Goal: Communication & Community: Connect with others

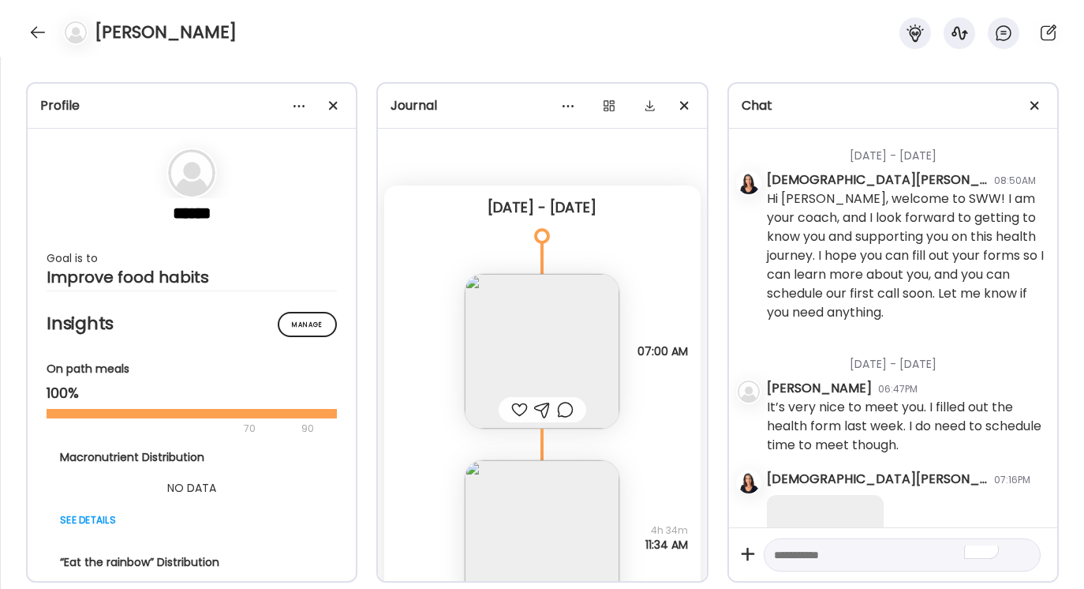
scroll to position [1631, 0]
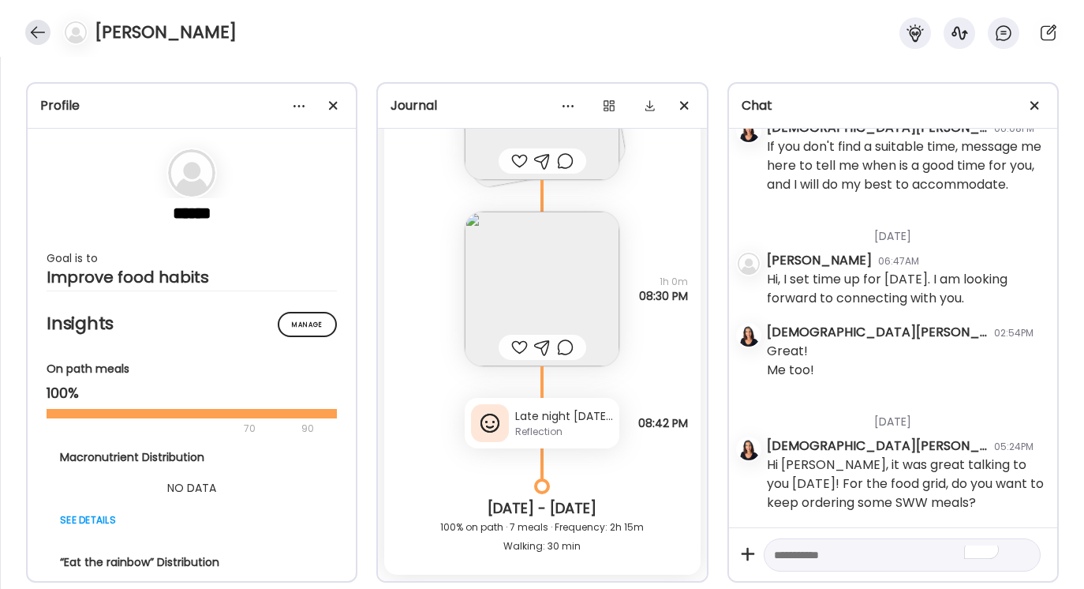
click at [40, 26] on div at bounding box center [37, 32] width 25 height 25
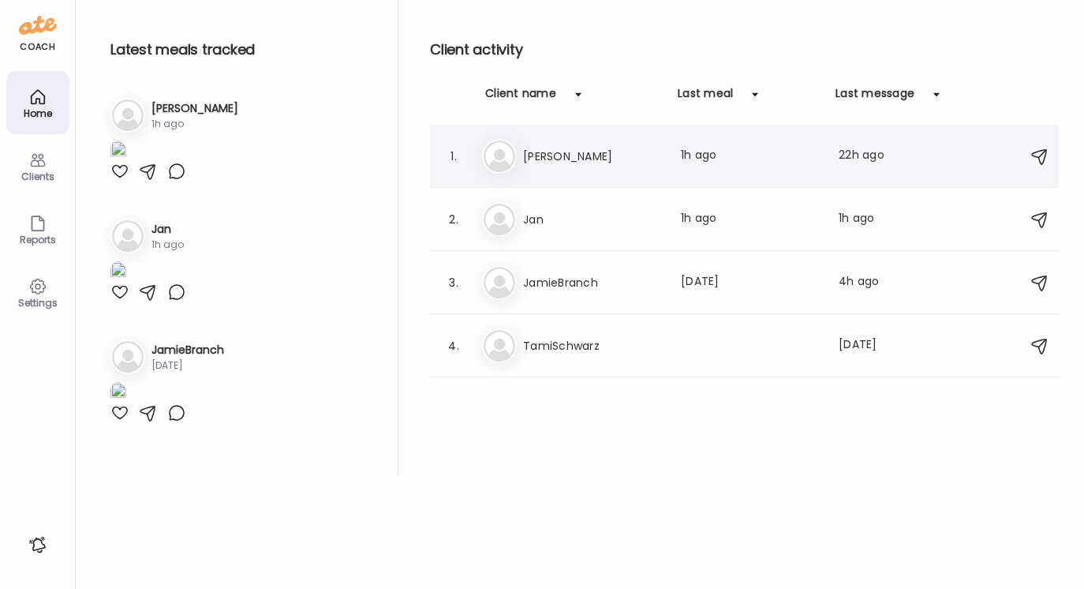
click at [541, 155] on h3 "[PERSON_NAME]" at bounding box center [592, 156] width 139 height 19
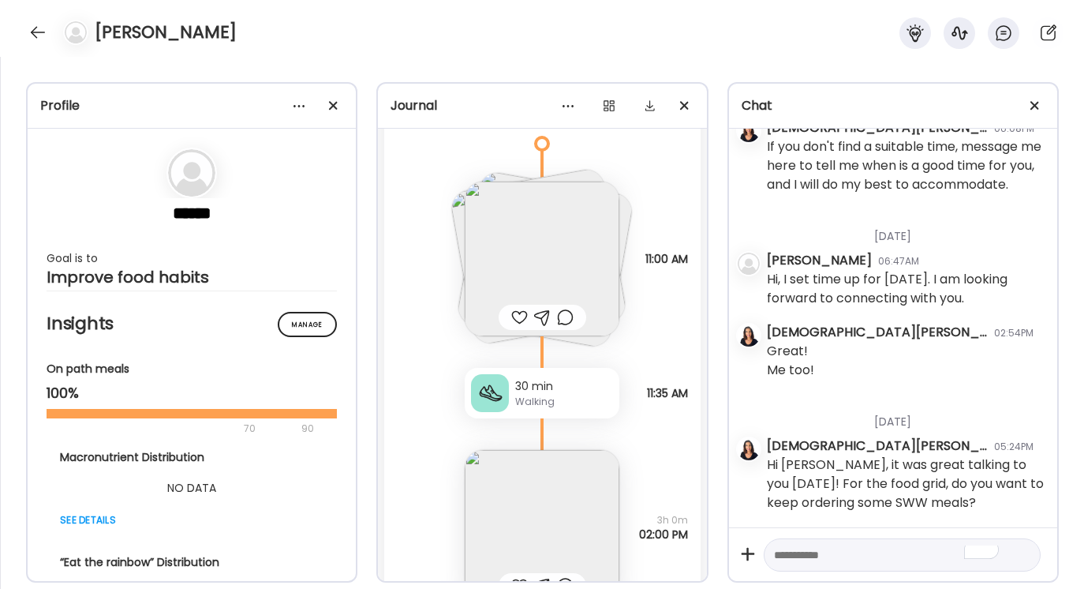
scroll to position [1886, 0]
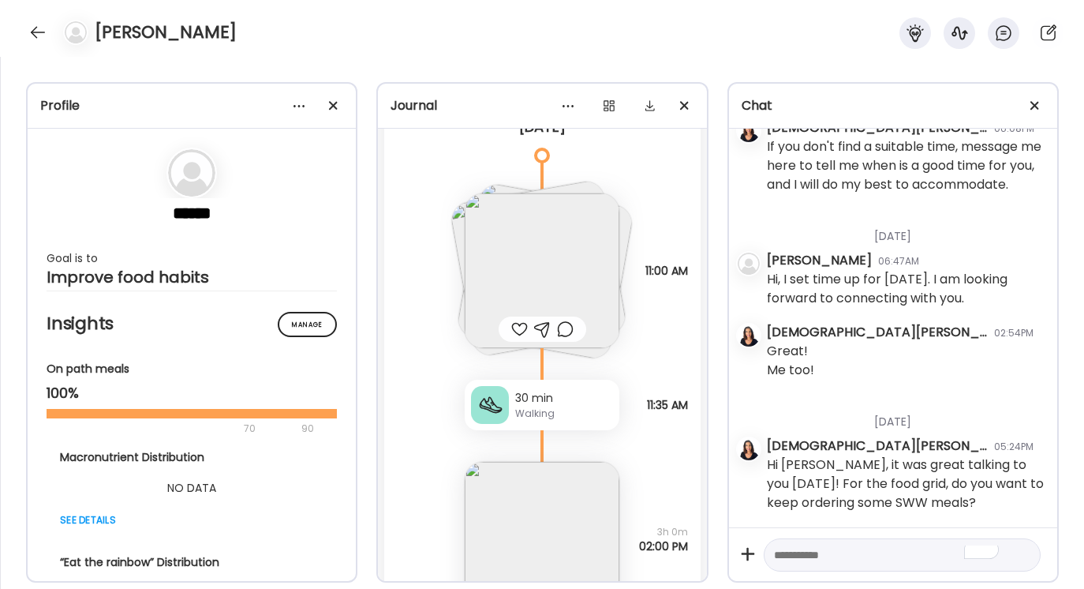
click at [578, 284] on img at bounding box center [542, 270] width 155 height 155
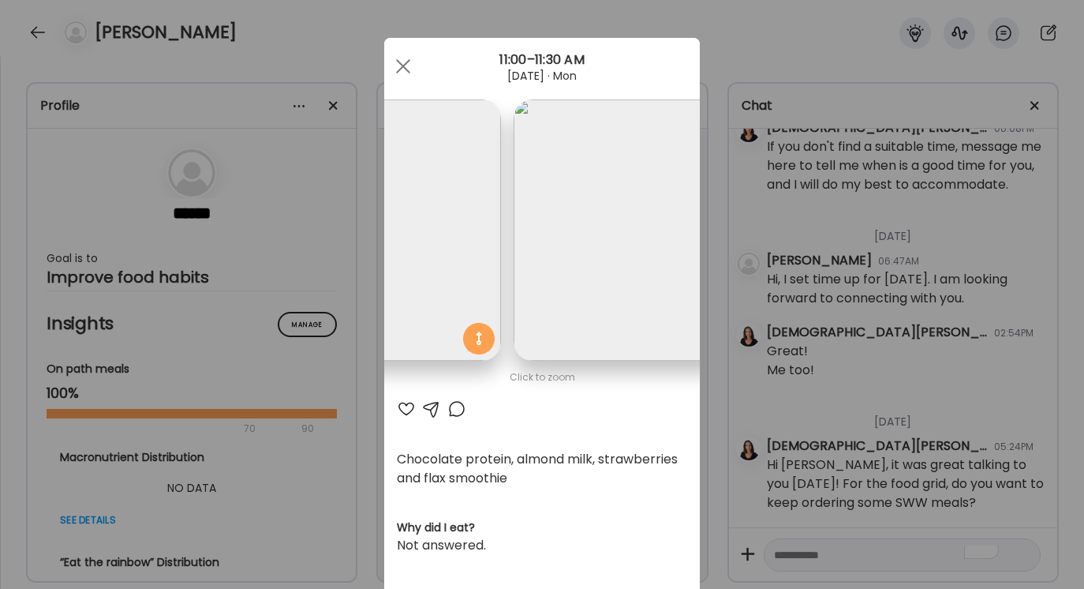
scroll to position [0, 531]
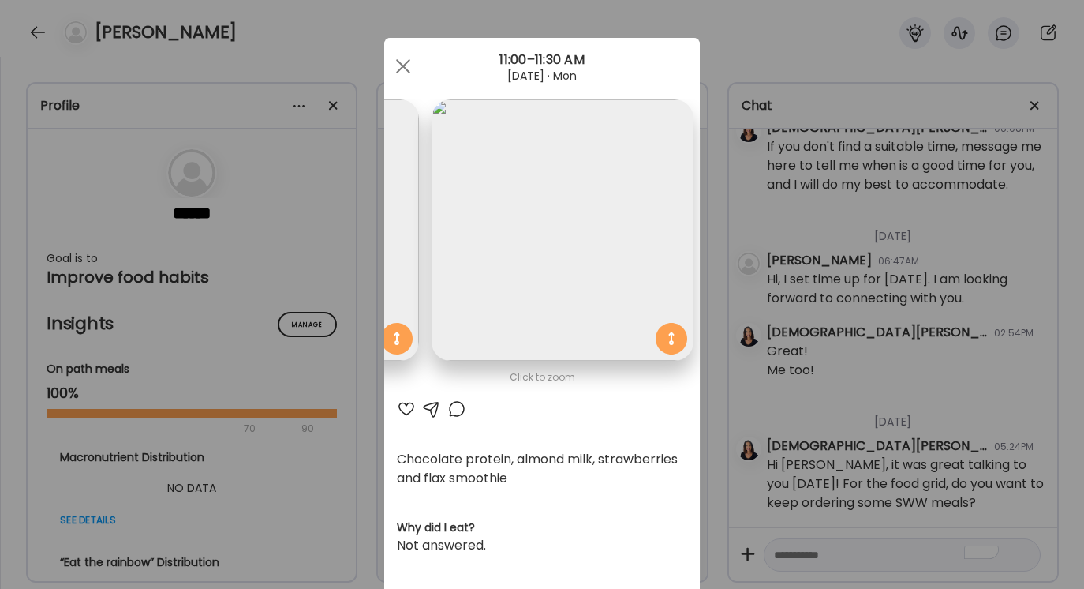
click at [430, 403] on div at bounding box center [431, 408] width 19 height 19
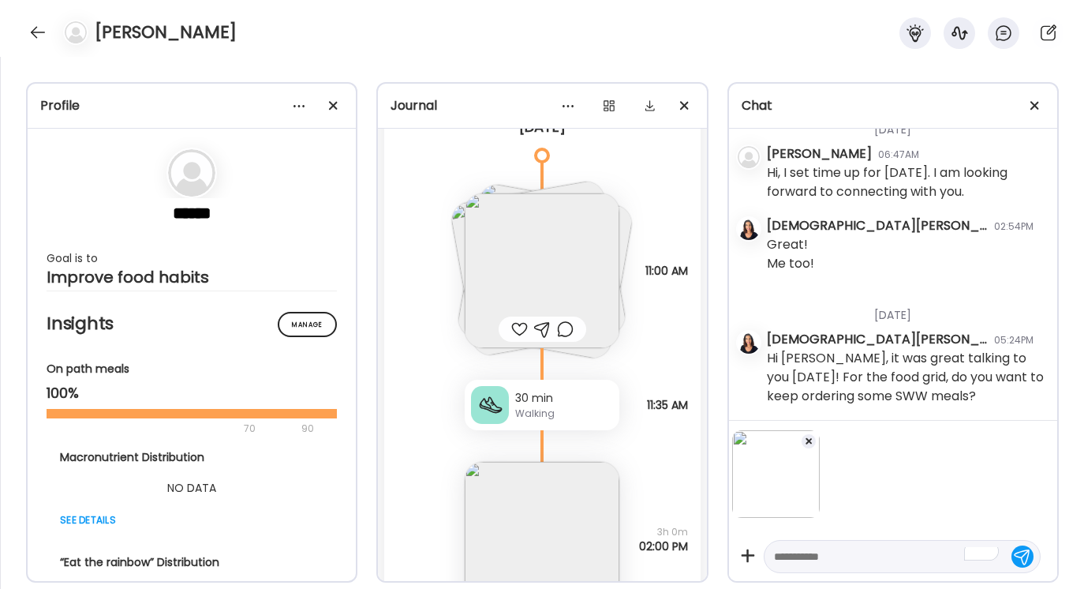
click at [777, 554] on textarea "To enrich screen reader interactions, please activate Accessibility in Grammarl…" at bounding box center [888, 556] width 228 height 19
type textarea "******"
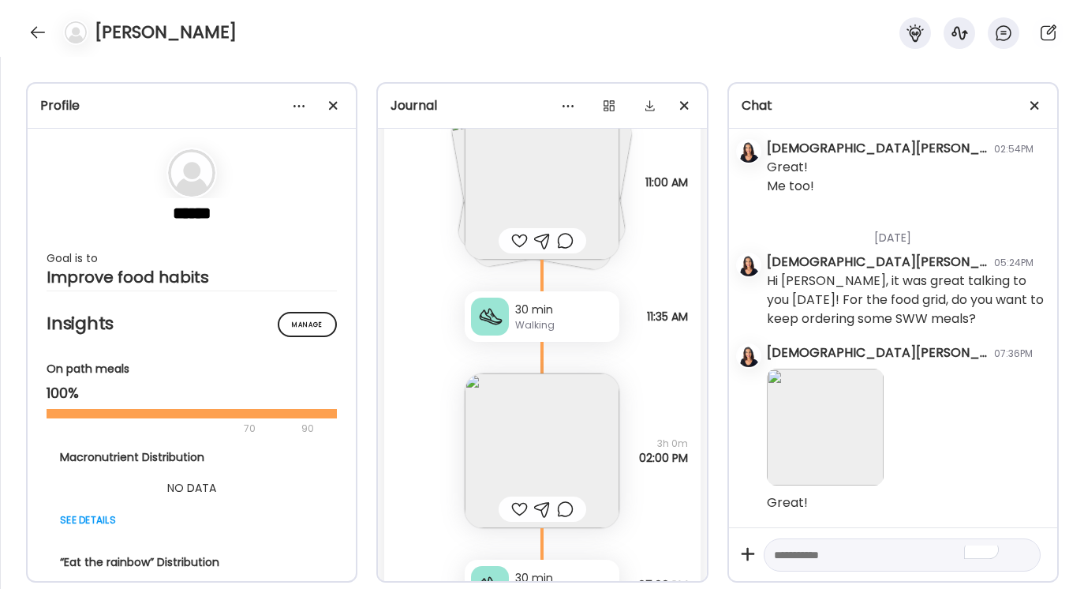
scroll to position [1976, 0]
click at [579, 425] on img at bounding box center [542, 450] width 155 height 155
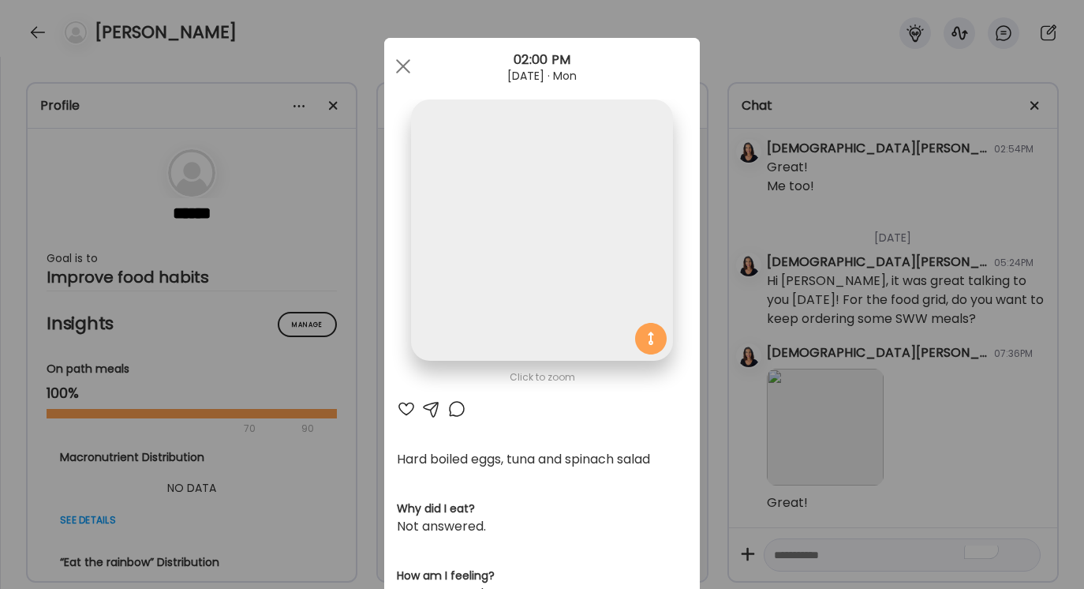
scroll to position [0, 0]
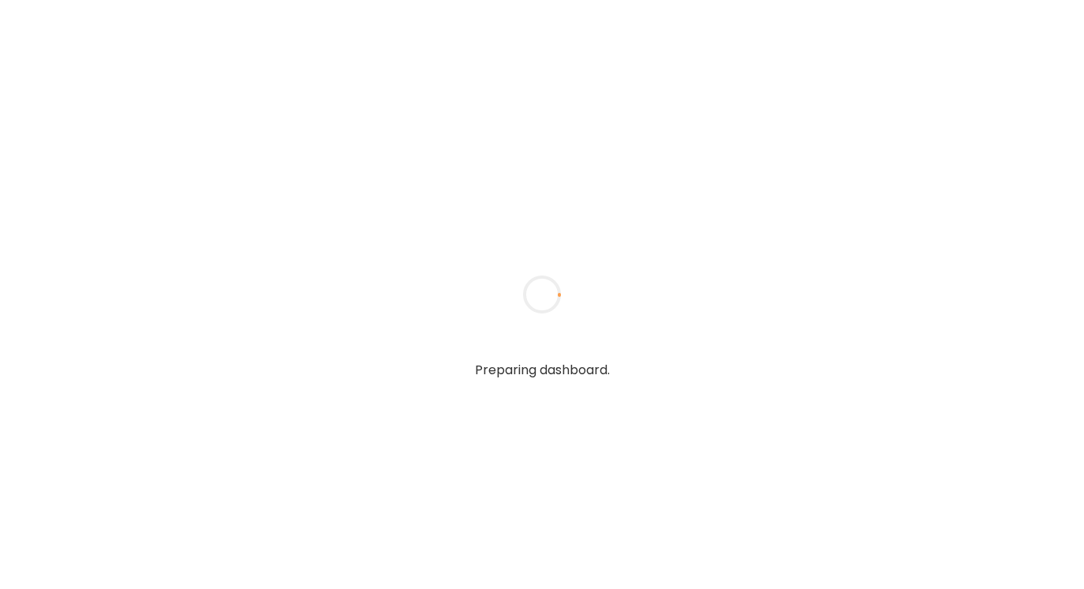
type textarea "**********"
type input "**********"
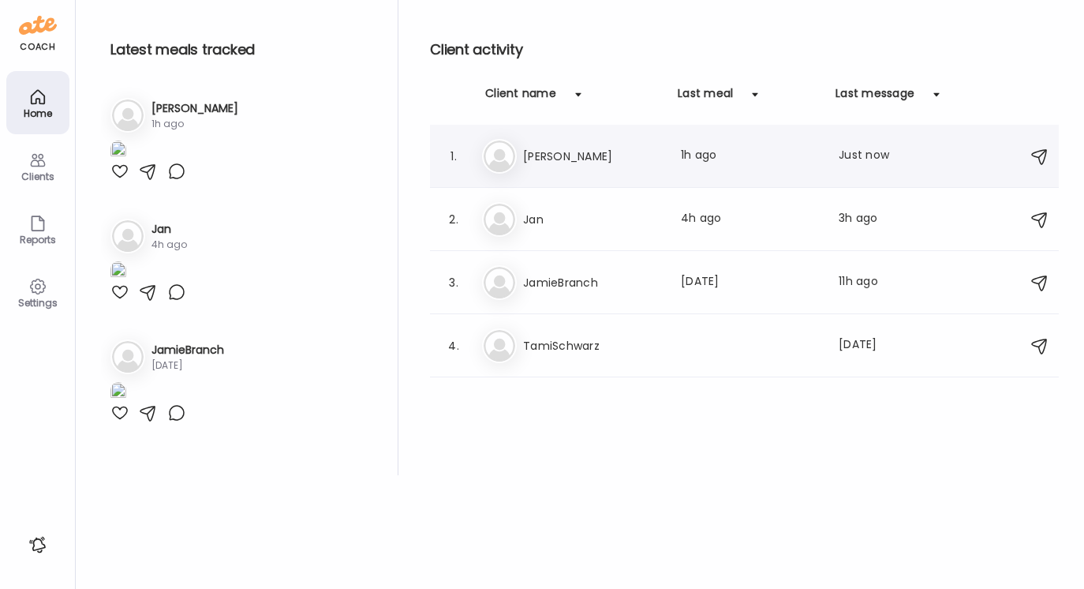
click at [556, 154] on h3 "[PERSON_NAME]" at bounding box center [592, 156] width 139 height 19
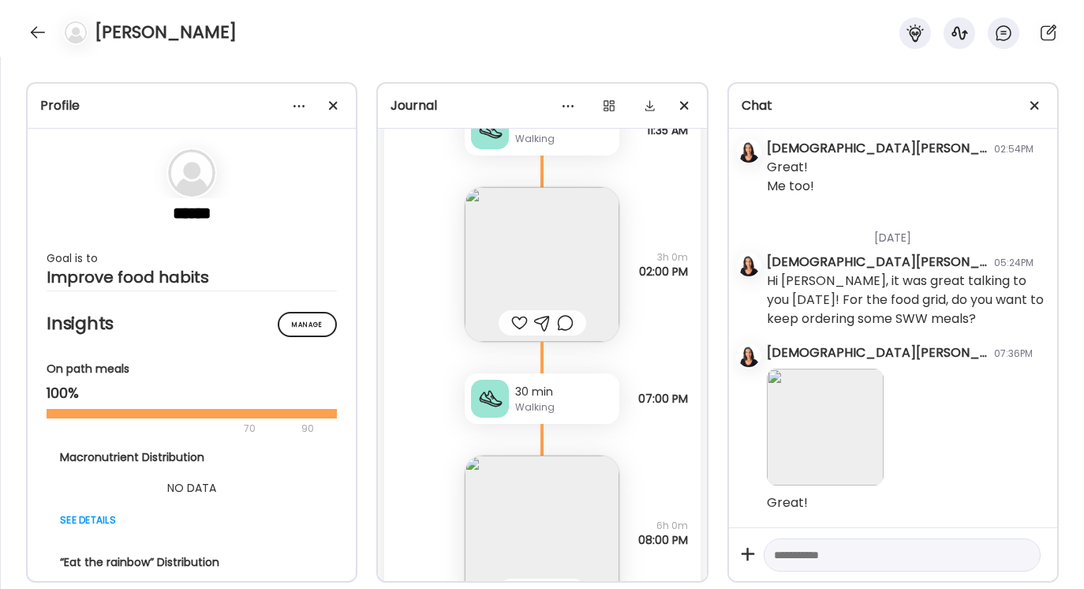
scroll to position [2155, 0]
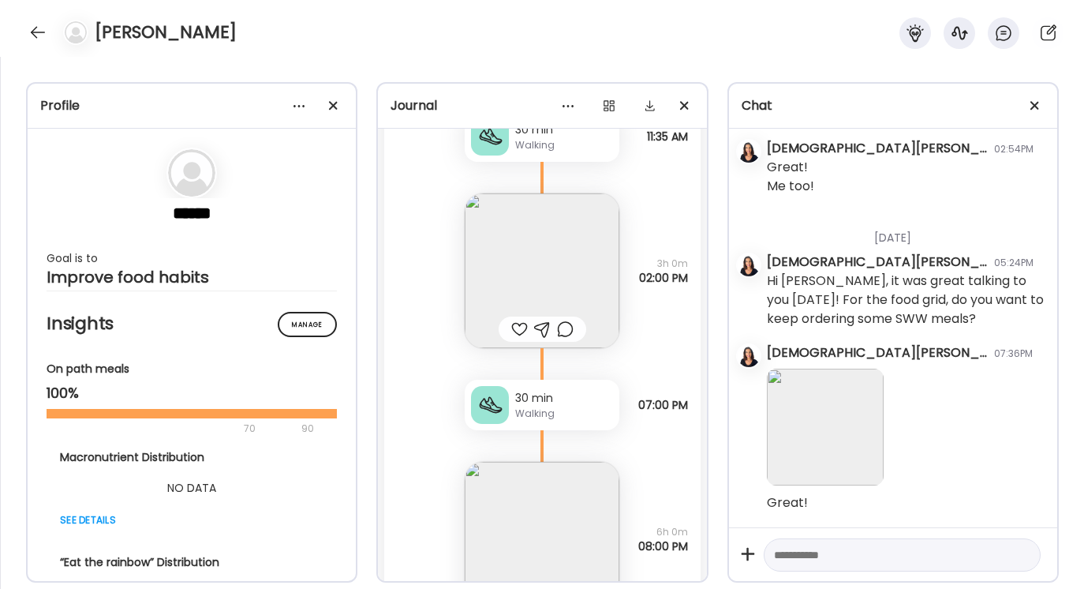
click at [534, 276] on img at bounding box center [542, 270] width 155 height 155
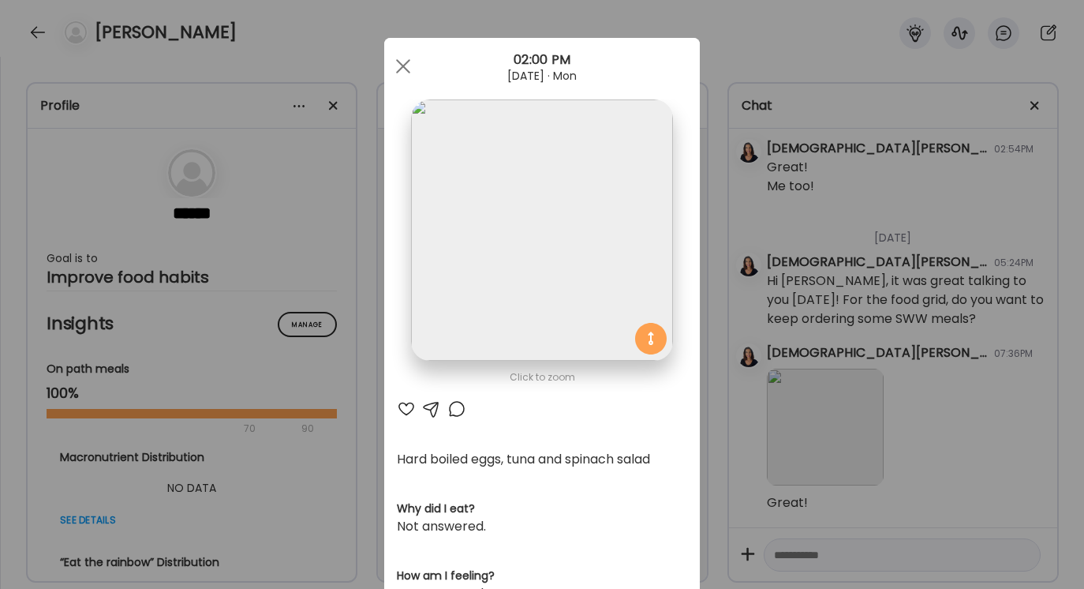
click at [434, 406] on div at bounding box center [431, 408] width 19 height 19
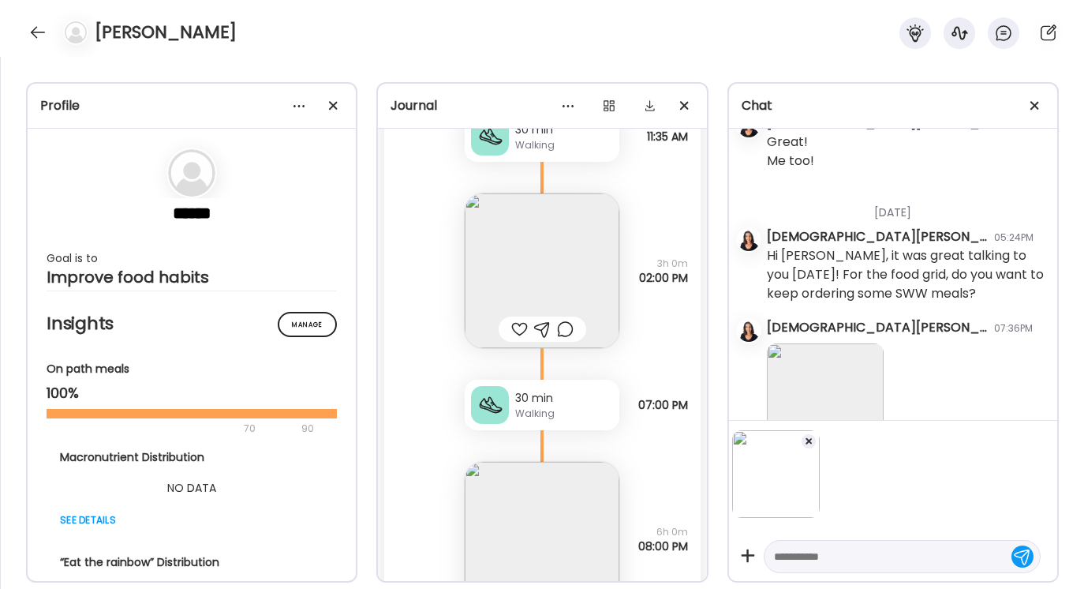
scroll to position [1916, 0]
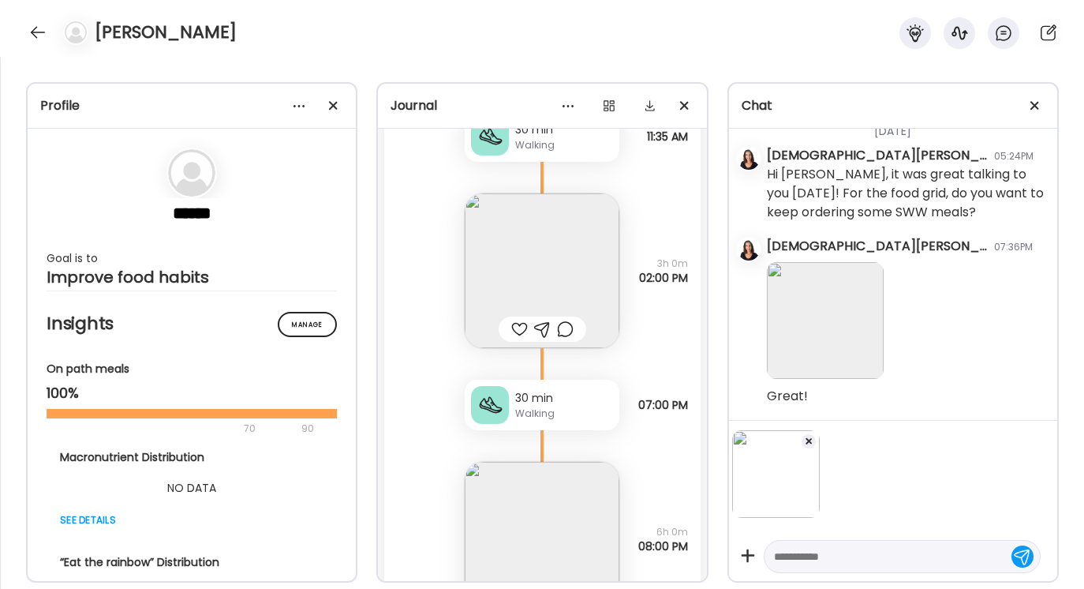
click at [781, 549] on textarea at bounding box center [888, 556] width 228 height 19
type textarea "*"
type textarea "**********"
click at [1021, 553] on div at bounding box center [1023, 555] width 22 height 22
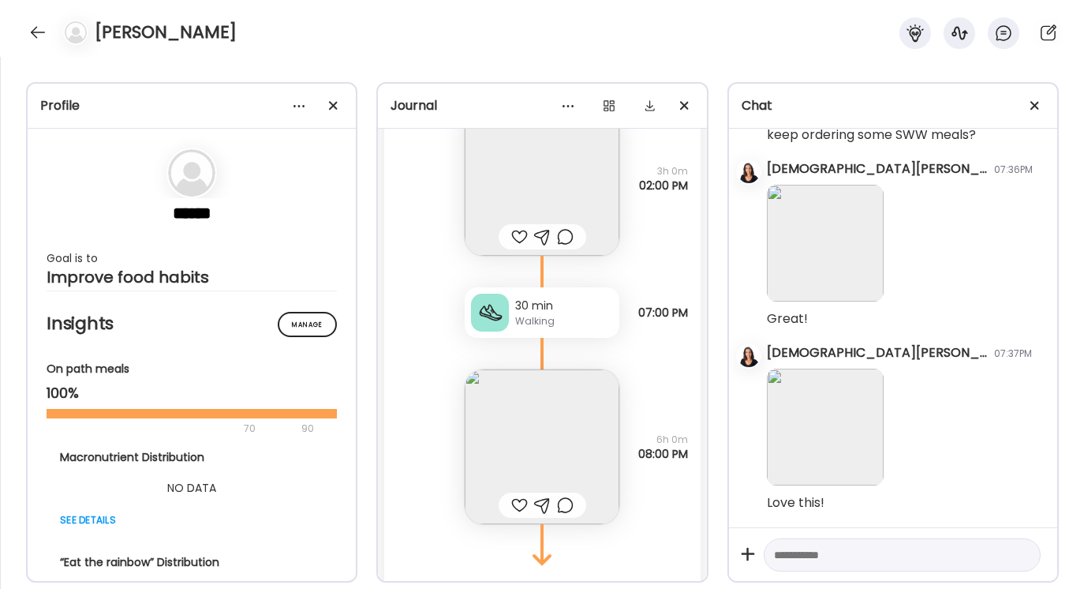
scroll to position [2246, 0]
click at [538, 463] on img at bounding box center [542, 447] width 155 height 155
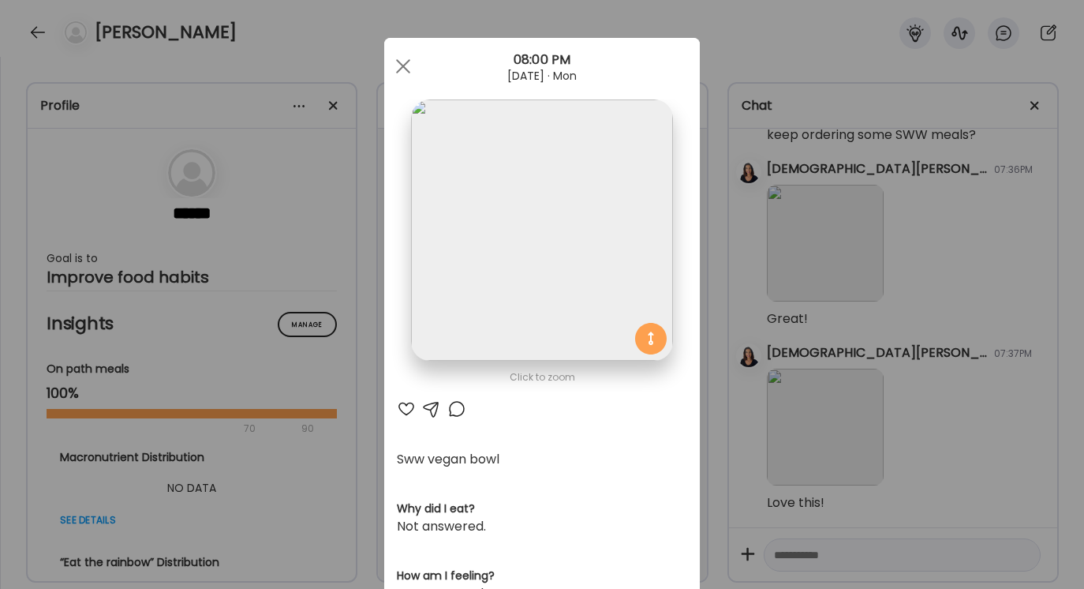
click at [426, 407] on div at bounding box center [431, 408] width 19 height 19
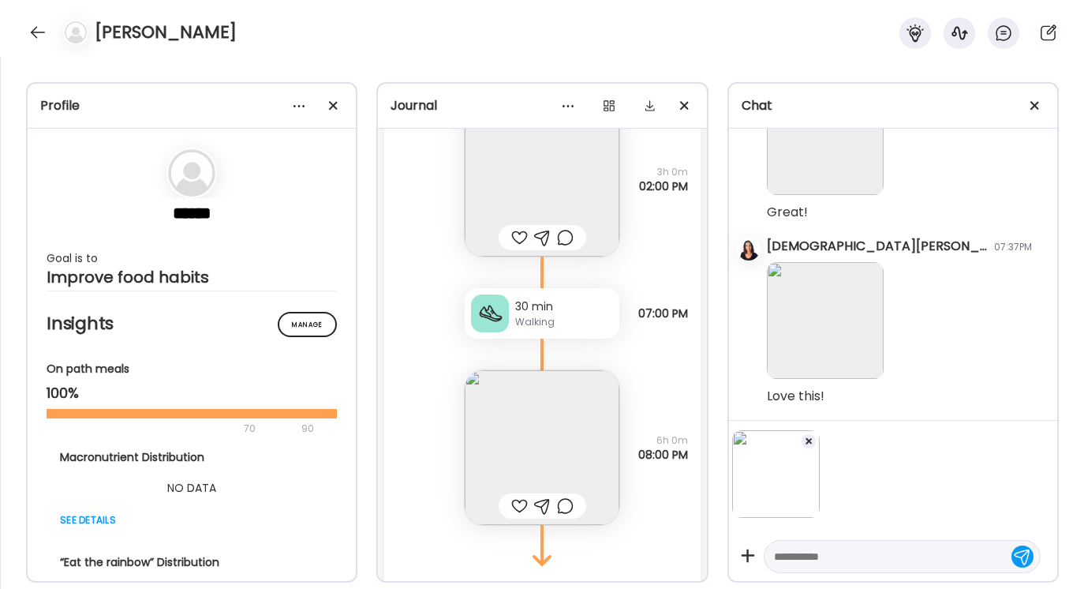
click at [776, 556] on textarea at bounding box center [888, 556] width 228 height 19
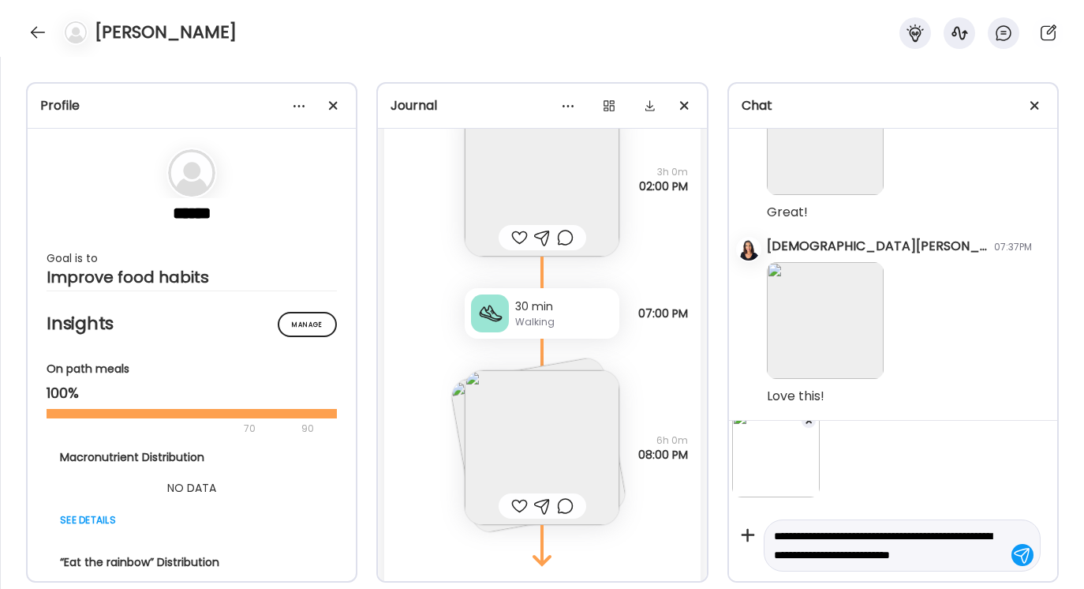
scroll to position [39, 0]
drag, startPoint x: 774, startPoint y: 516, endPoint x: 923, endPoint y: 581, distance: 162.6
click at [924, 582] on div "Profile ****** Goal is to Improve food habits Manage Insights On path meals 100…" at bounding box center [542, 323] width 1084 height 532
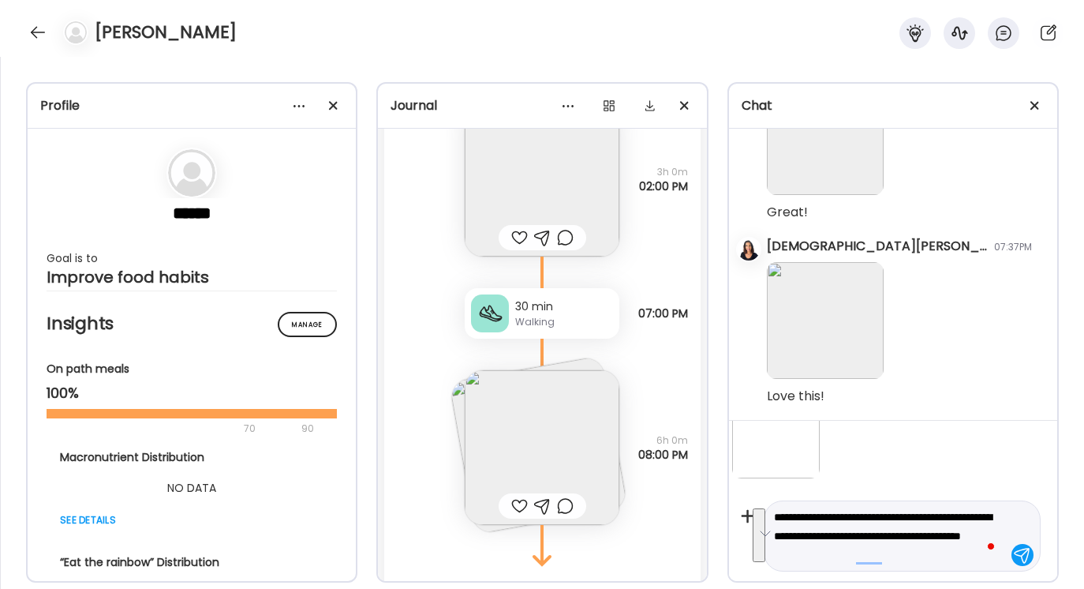
click at [762, 543] on button "See rewrite suggestions" at bounding box center [759, 535] width 13 height 54
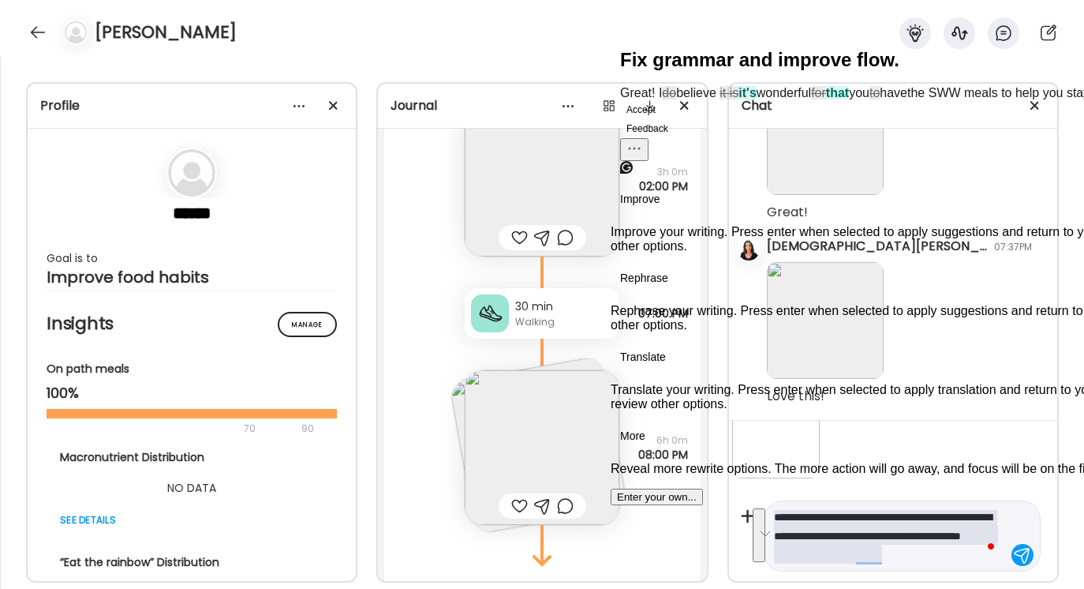
click at [659, 119] on button "Accept" at bounding box center [641, 109] width 42 height 19
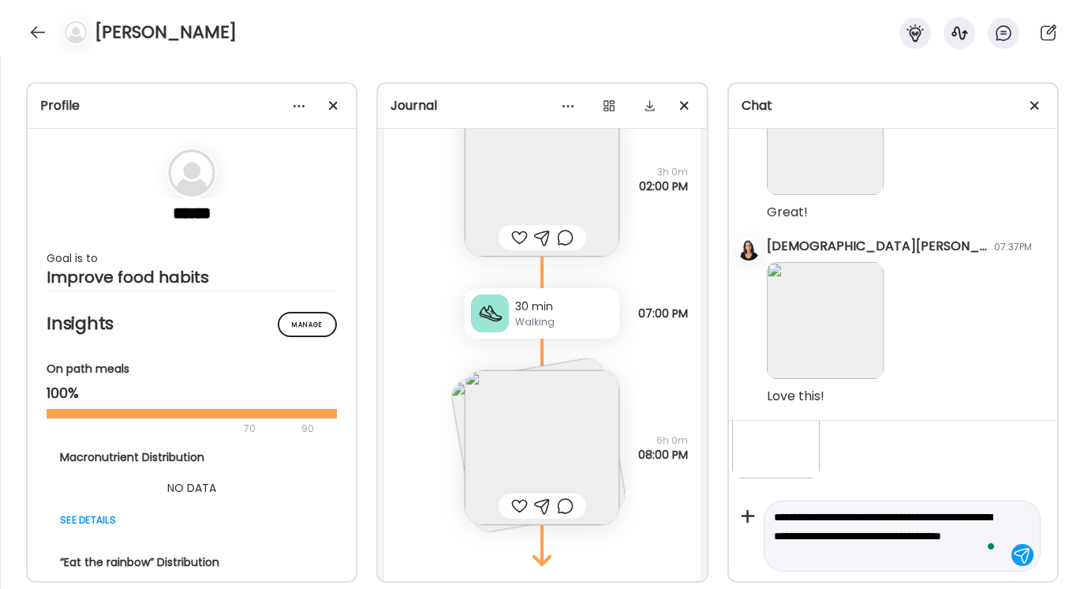
type textarea "**********"
click at [1023, 560] on div at bounding box center [1023, 555] width 22 height 22
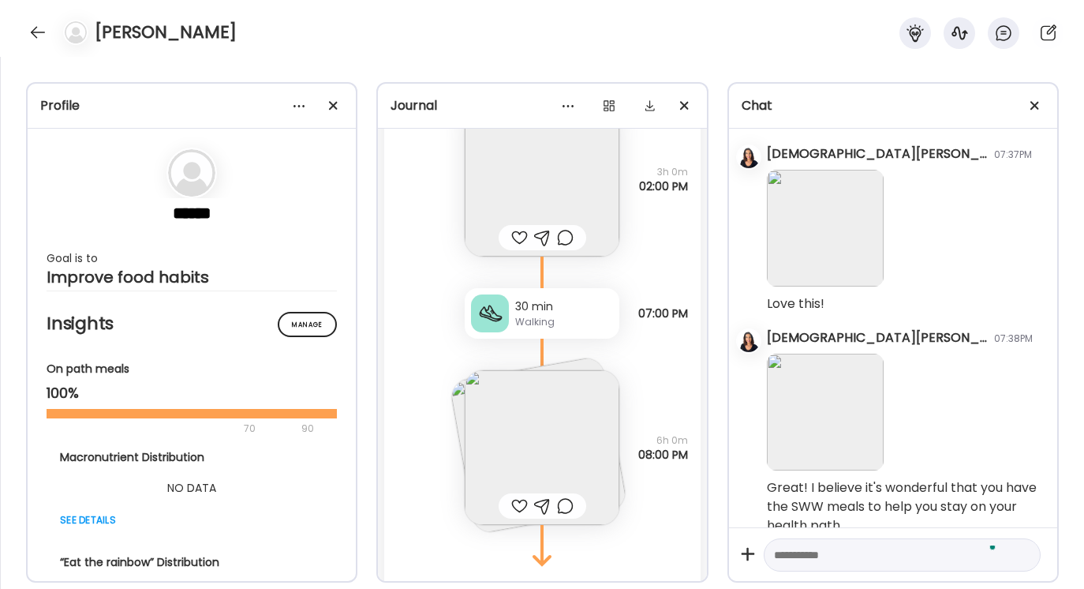
scroll to position [2223, 0]
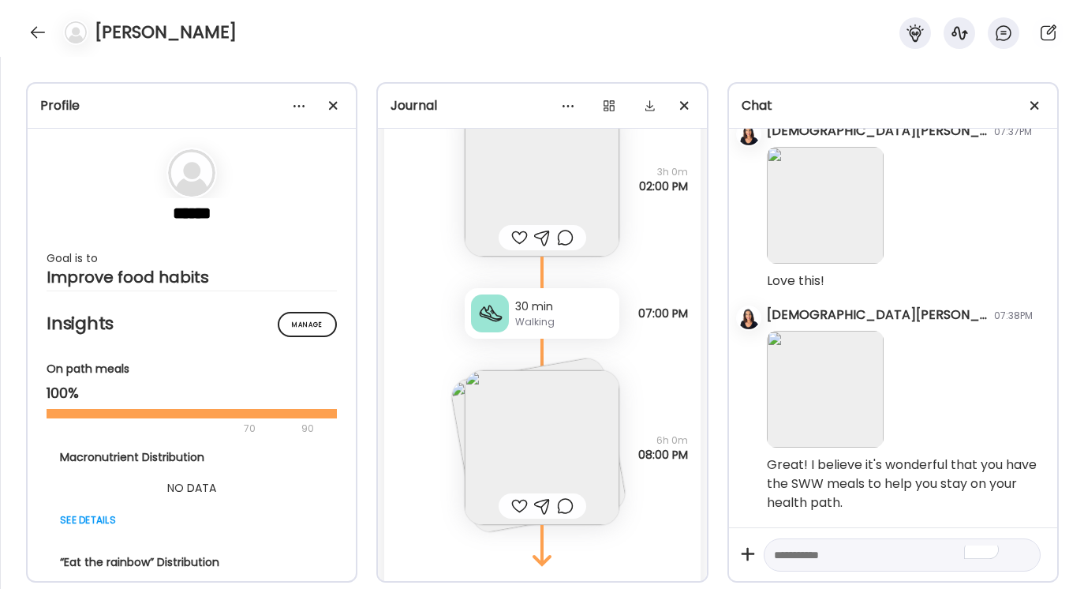
click at [549, 450] on img at bounding box center [542, 447] width 155 height 155
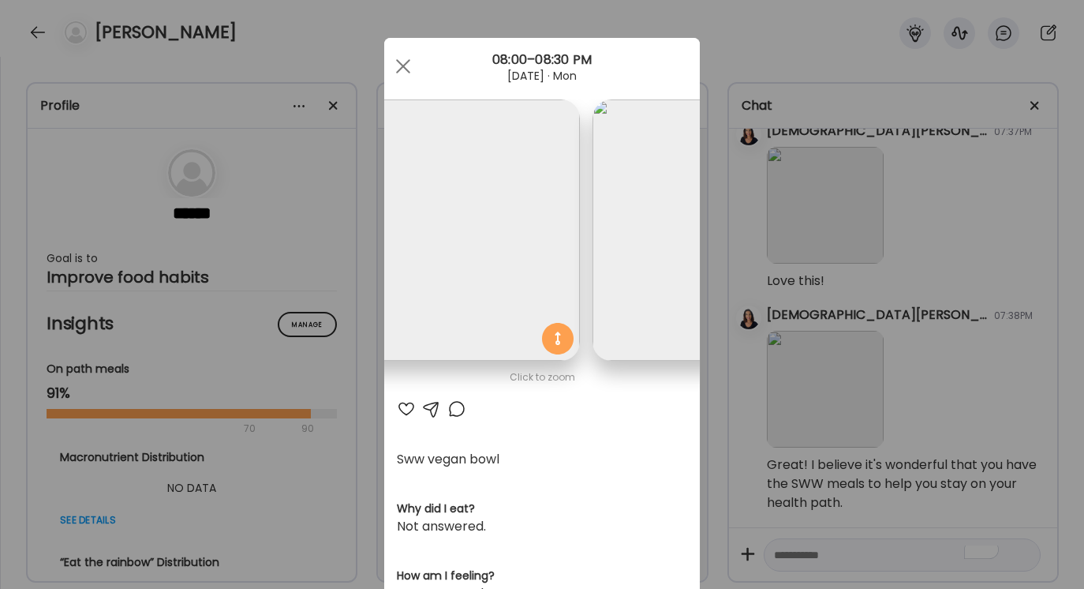
scroll to position [0, 257]
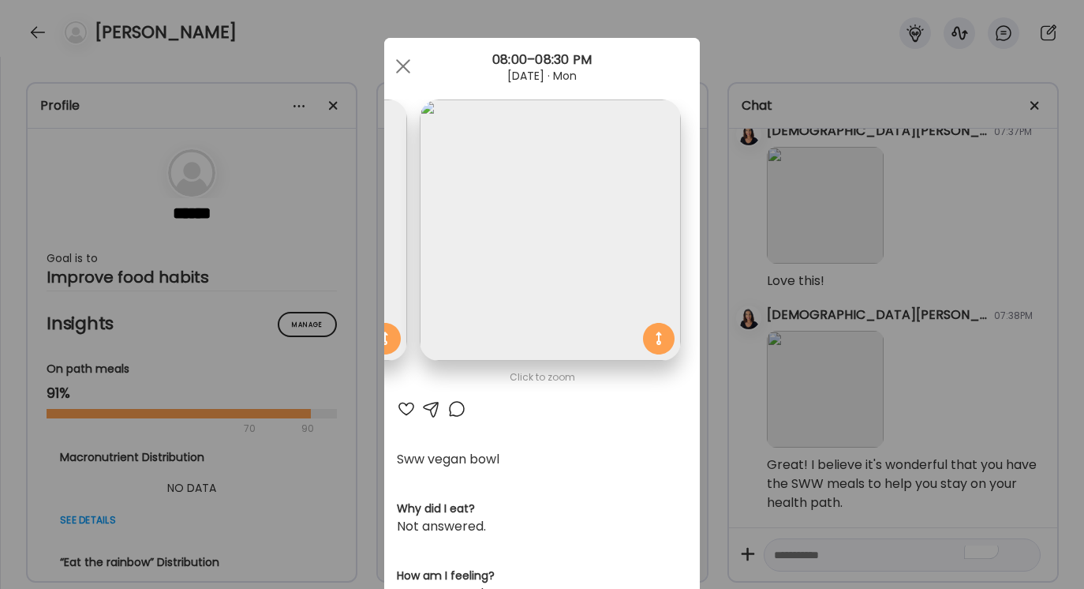
click at [429, 405] on div at bounding box center [431, 408] width 19 height 19
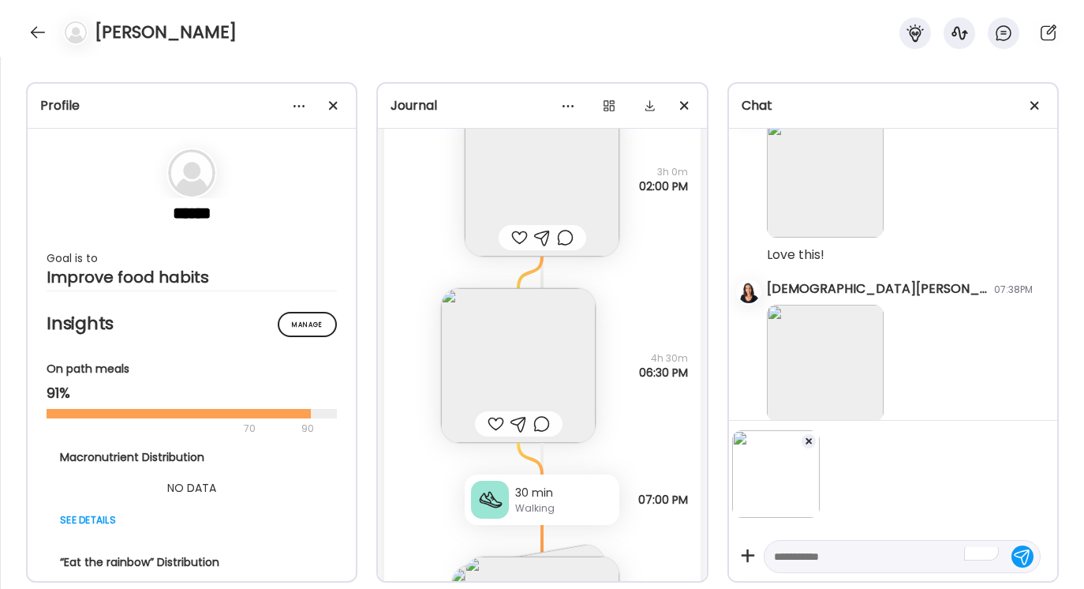
scroll to position [2323, 0]
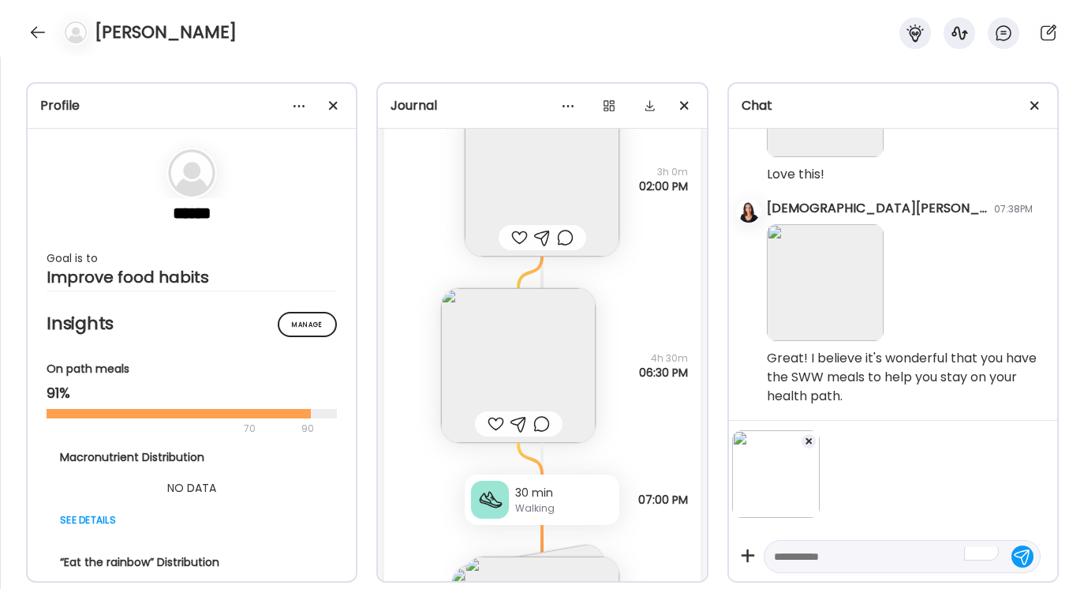
click at [784, 556] on textarea "To enrich screen reader interactions, please activate Accessibility in Grammarl…" at bounding box center [888, 556] width 228 height 19
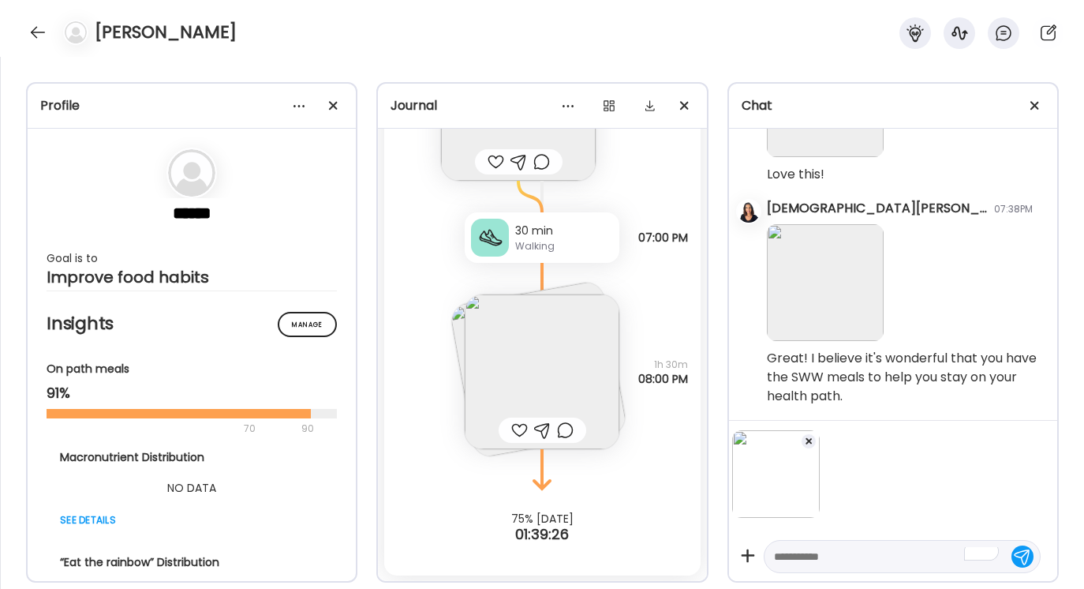
scroll to position [2509, 0]
click at [807, 440] on span at bounding box center [809, 441] width 6 height 6
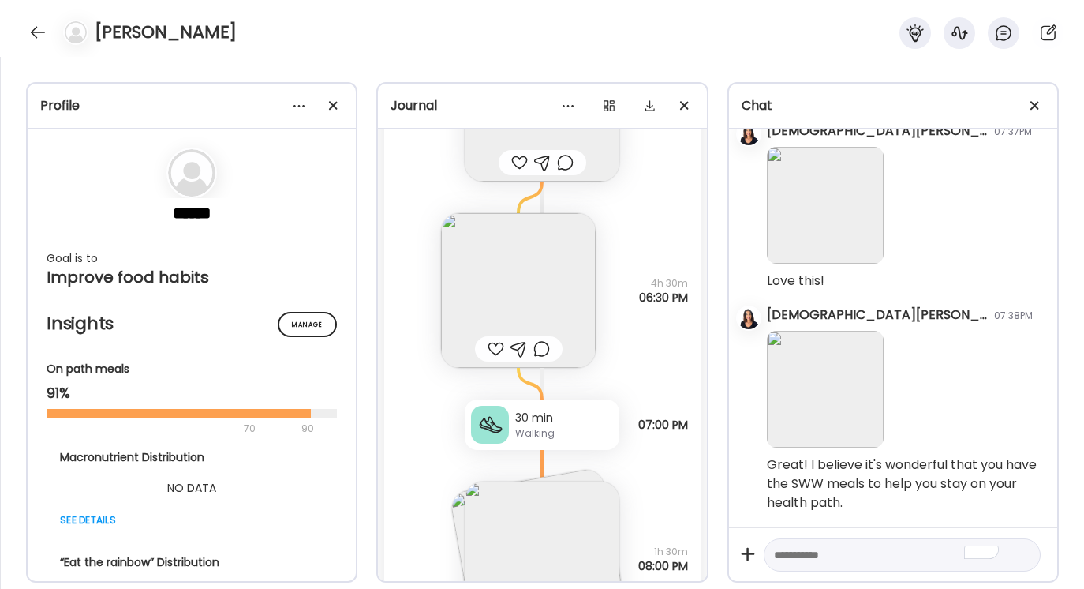
scroll to position [2309, 0]
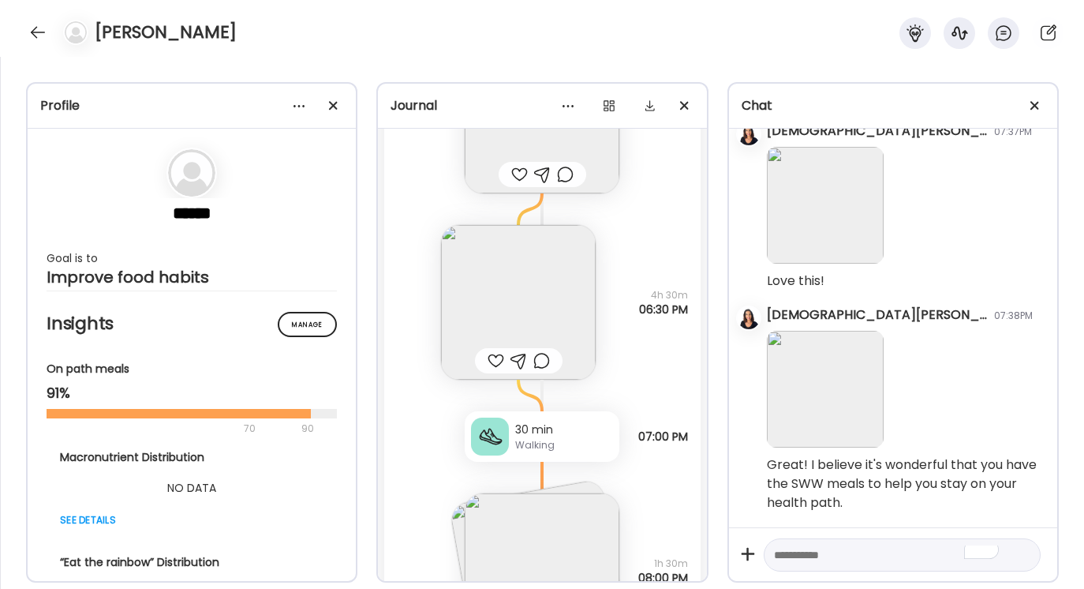
click at [495, 307] on img at bounding box center [518, 302] width 155 height 155
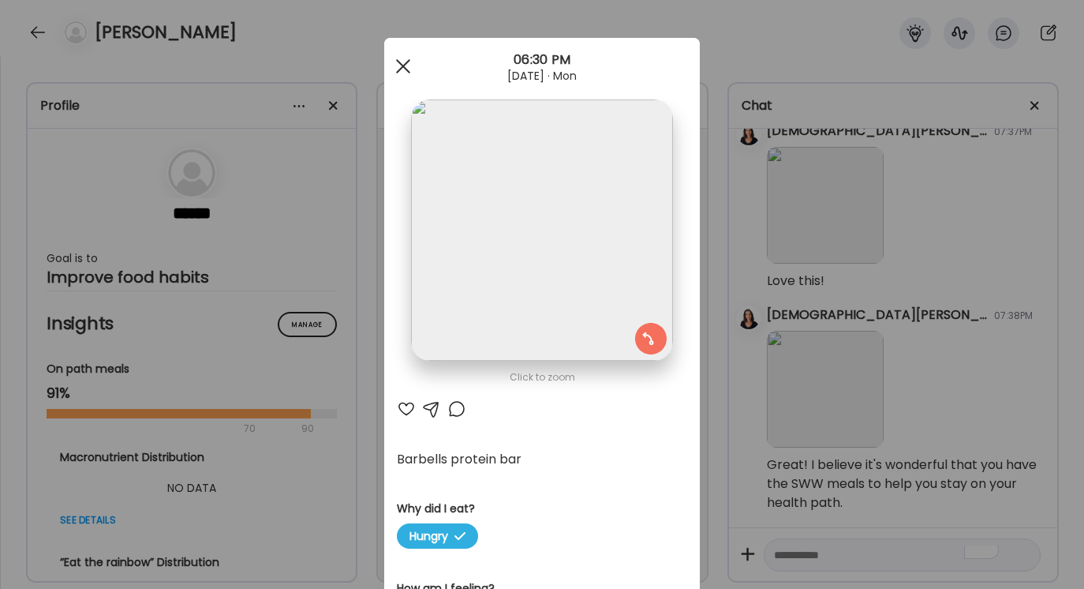
click at [403, 71] on div at bounding box center [404, 67] width 32 height 32
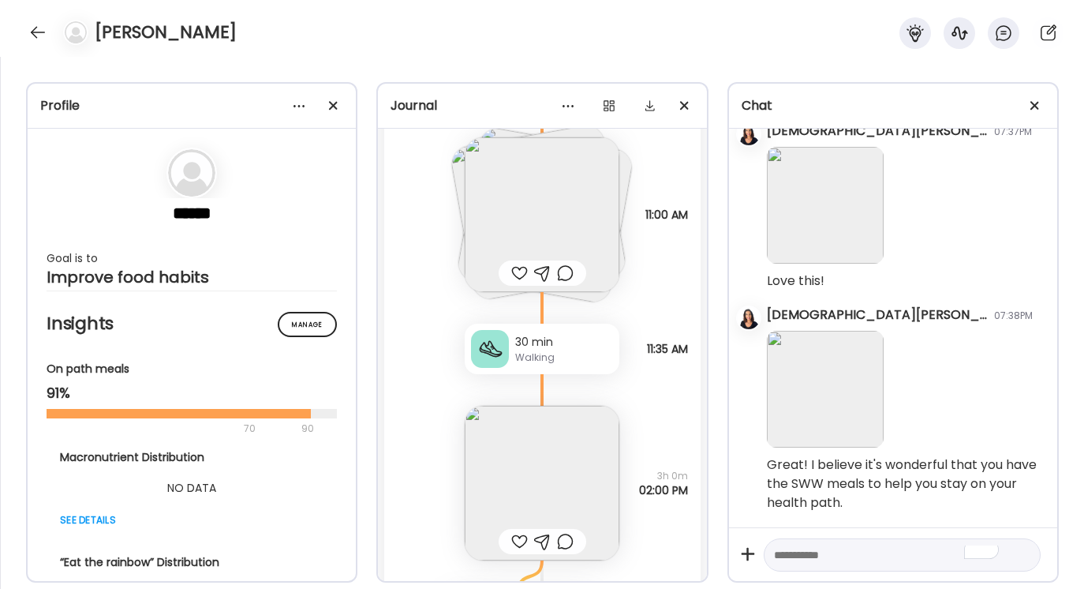
scroll to position [1941, 0]
click at [563, 224] on img at bounding box center [542, 216] width 155 height 155
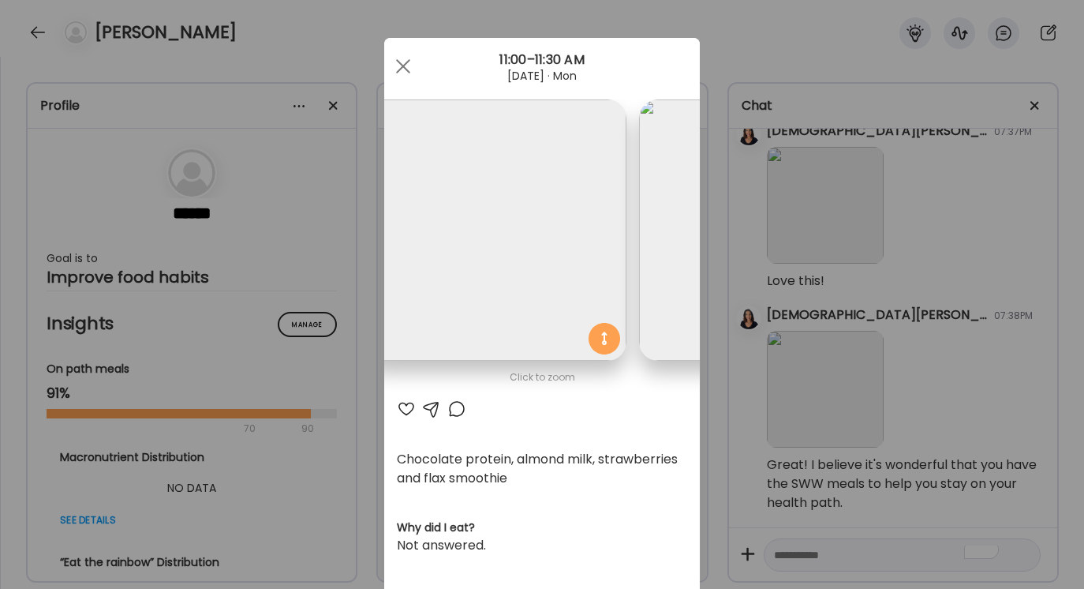
scroll to position [0, 0]
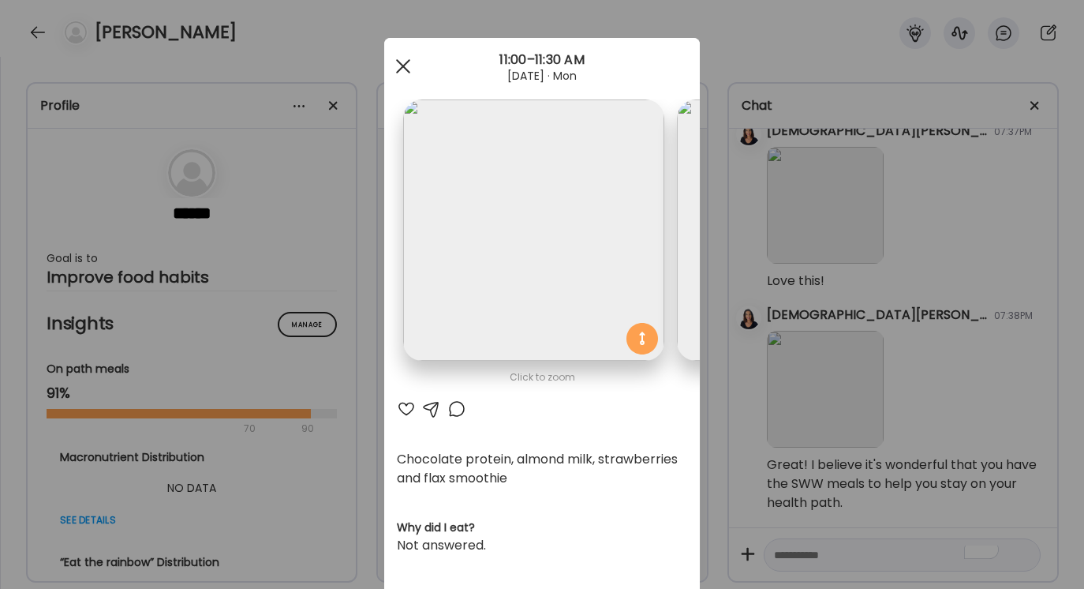
click at [403, 62] on div at bounding box center [404, 67] width 32 height 32
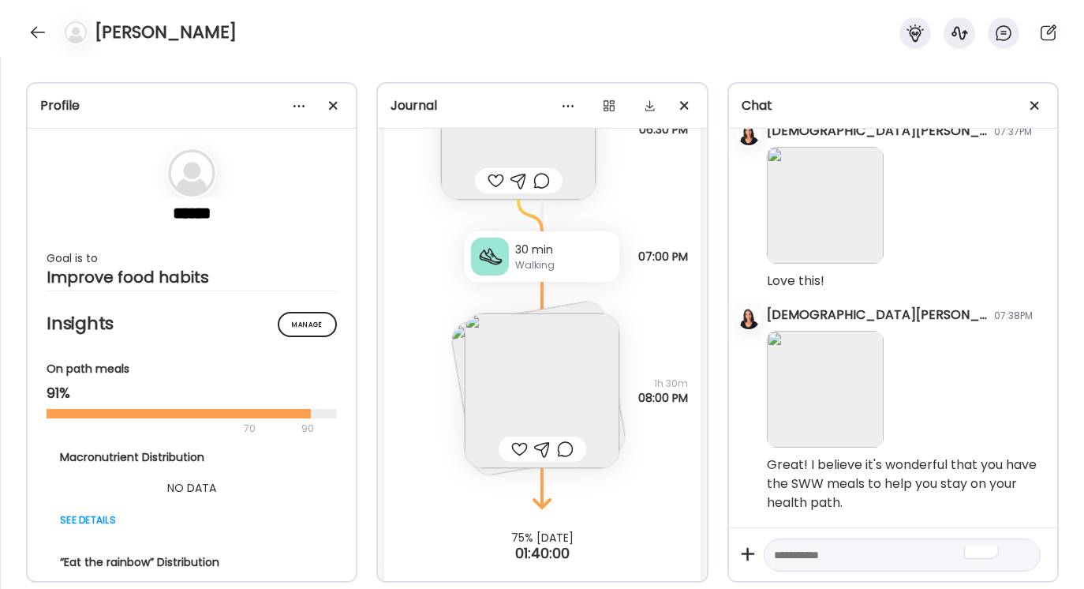
scroll to position [2509, 0]
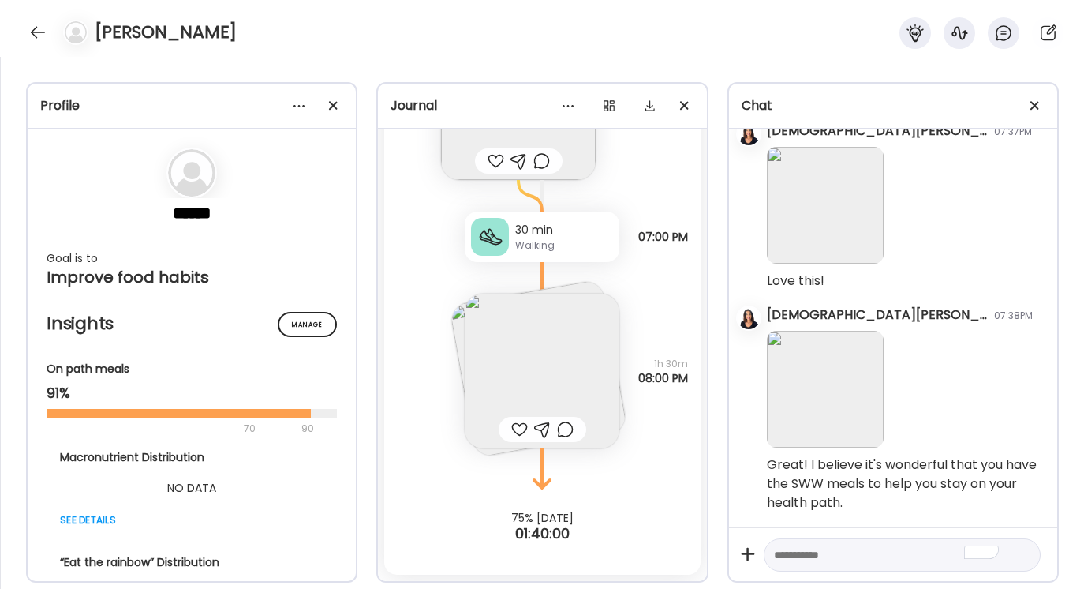
click at [519, 347] on img at bounding box center [542, 371] width 155 height 155
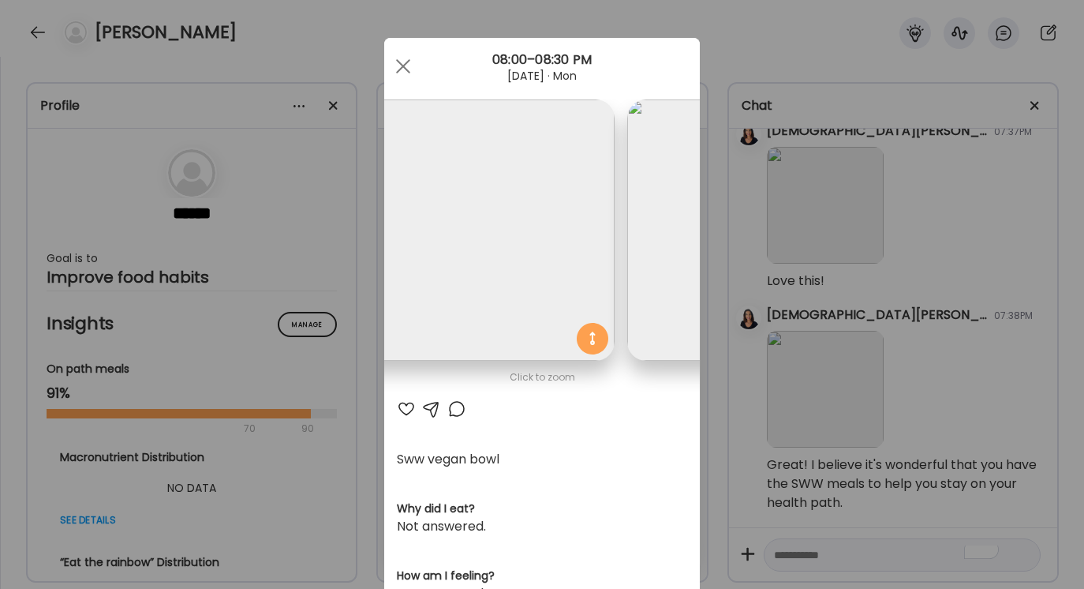
scroll to position [0, 0]
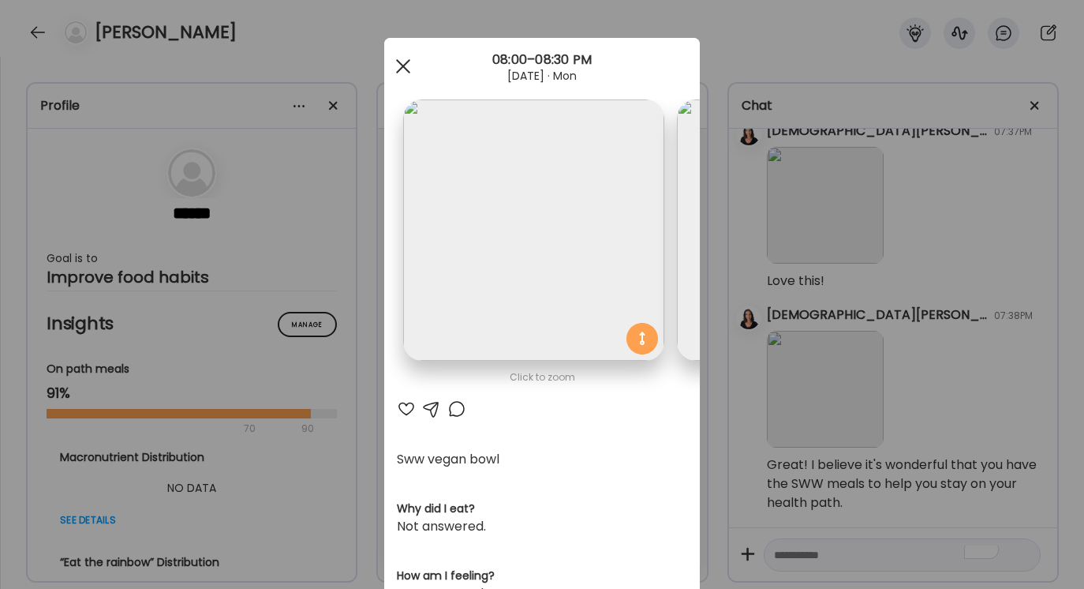
click at [400, 75] on div at bounding box center [404, 67] width 32 height 32
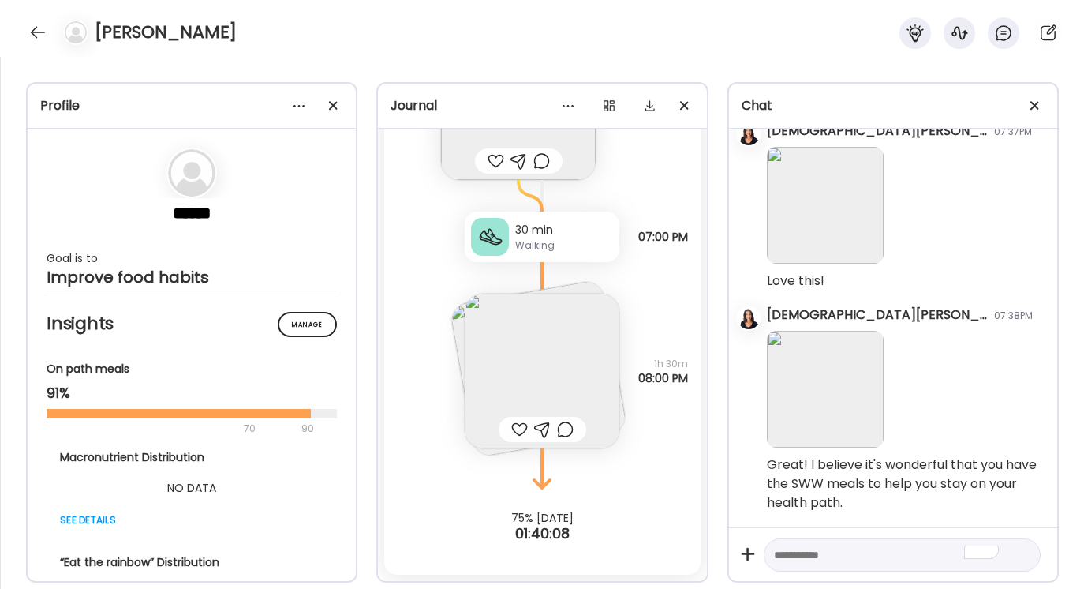
click at [553, 224] on div "30 min" at bounding box center [564, 230] width 98 height 17
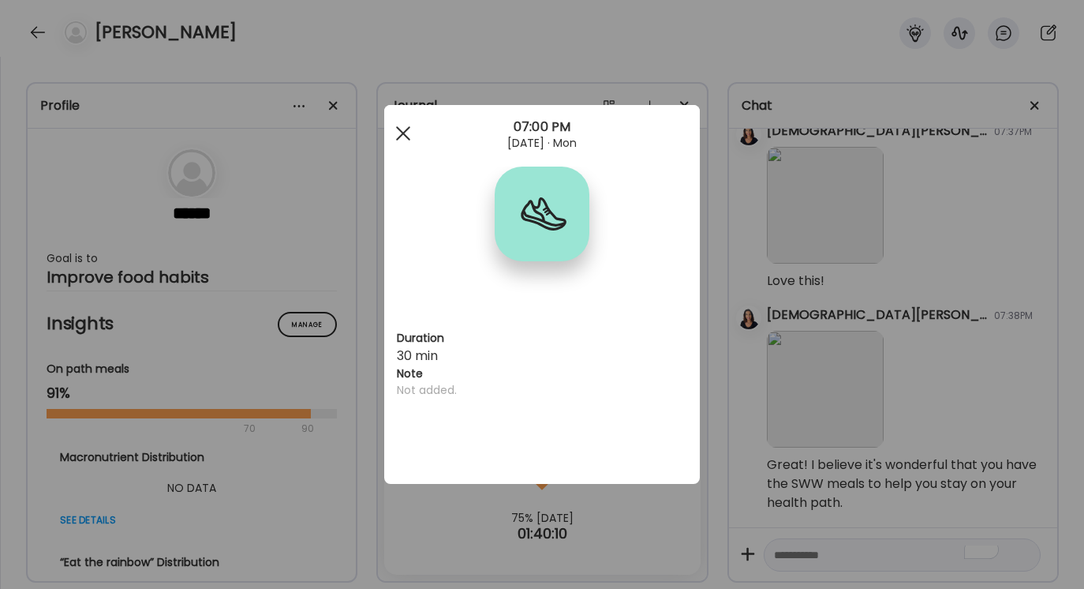
click at [401, 125] on div at bounding box center [404, 134] width 32 height 32
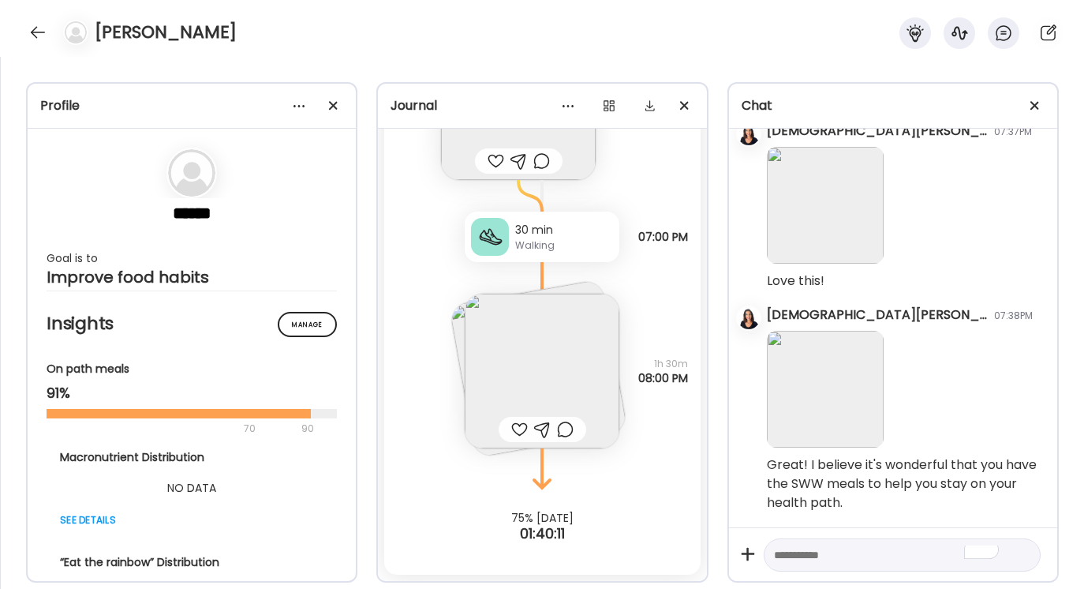
click at [781, 551] on textarea "To enrich screen reader interactions, please activate Accessibility in Grammarl…" at bounding box center [888, 554] width 228 height 19
type textarea "*"
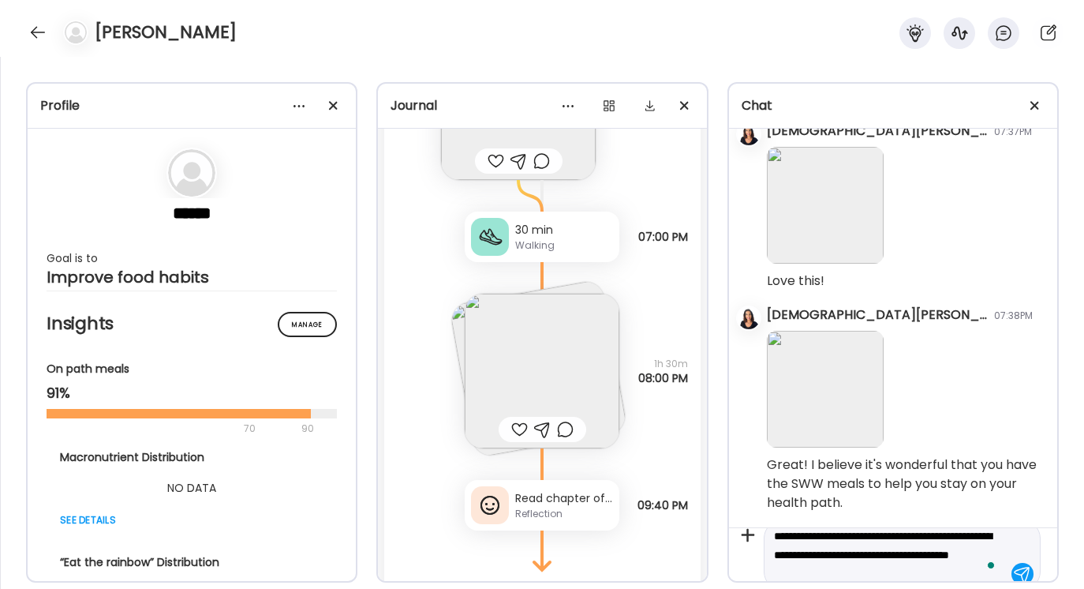
scroll to position [37, 0]
drag, startPoint x: 776, startPoint y: 552, endPoint x: 920, endPoint y: 582, distance: 147.7
click at [920, 582] on div "Profile ****** Goal is to Improve food habits Manage Insights On path meals 91%…" at bounding box center [542, 323] width 1084 height 532
click at [765, 542] on button "See rewrite suggestions" at bounding box center [759, 535] width 13 height 54
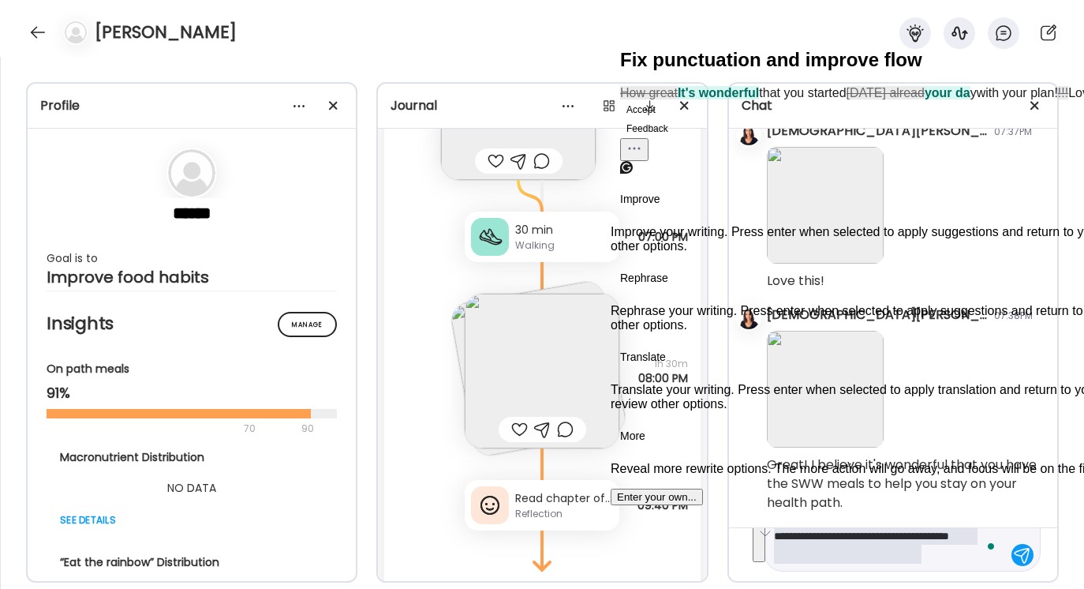
click at [662, 119] on button "Accept" at bounding box center [641, 109] width 42 height 19
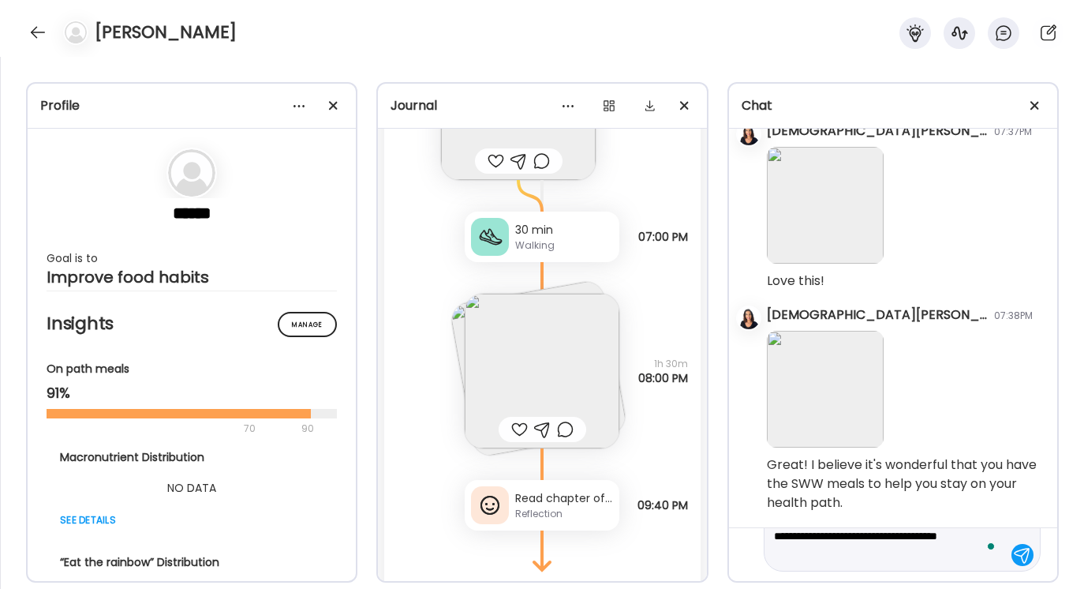
type textarea "**********"
click at [1023, 555] on div at bounding box center [1023, 555] width 22 height 22
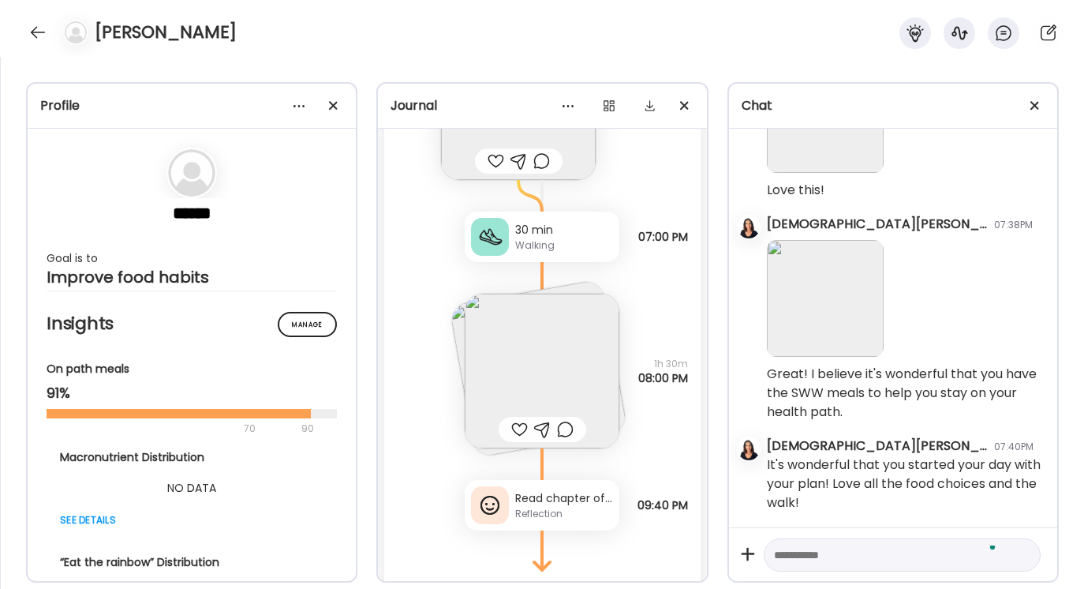
scroll to position [2313, 0]
click at [577, 519] on div "Reflection" at bounding box center [564, 514] width 98 height 14
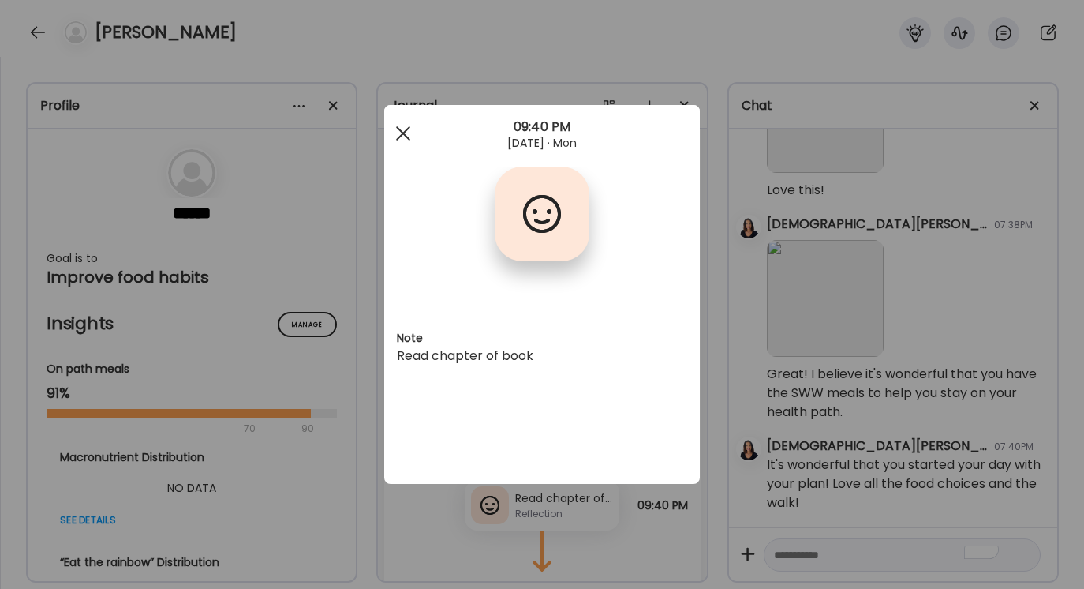
click at [404, 138] on div at bounding box center [404, 134] width 32 height 32
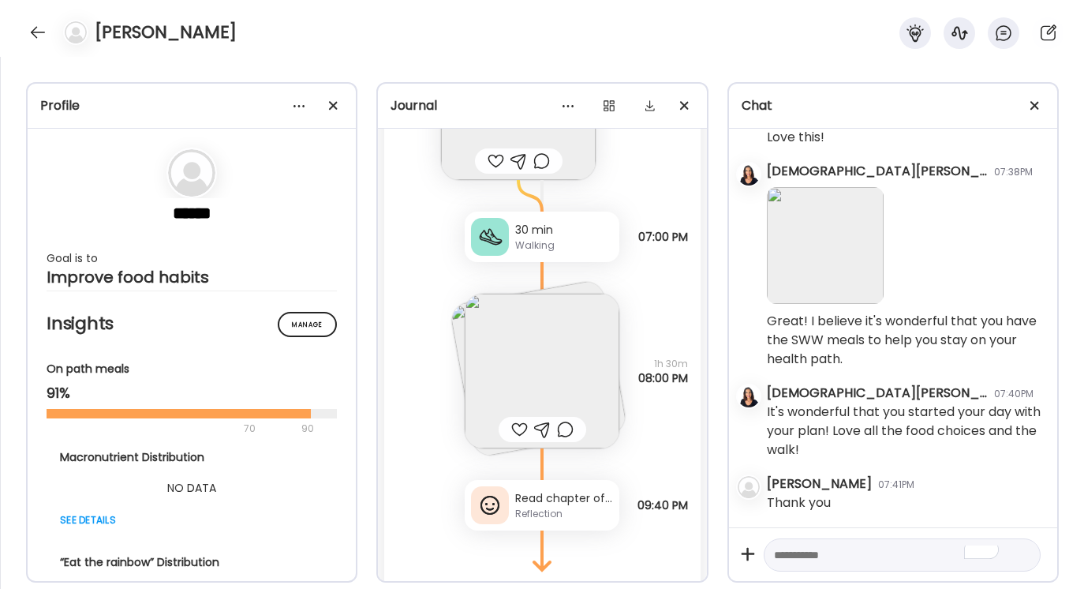
scroll to position [2367, 0]
click at [786, 555] on textarea "To enrich screen reader interactions, please activate Accessibility in Grammarl…" at bounding box center [888, 554] width 228 height 19
type textarea "**********"
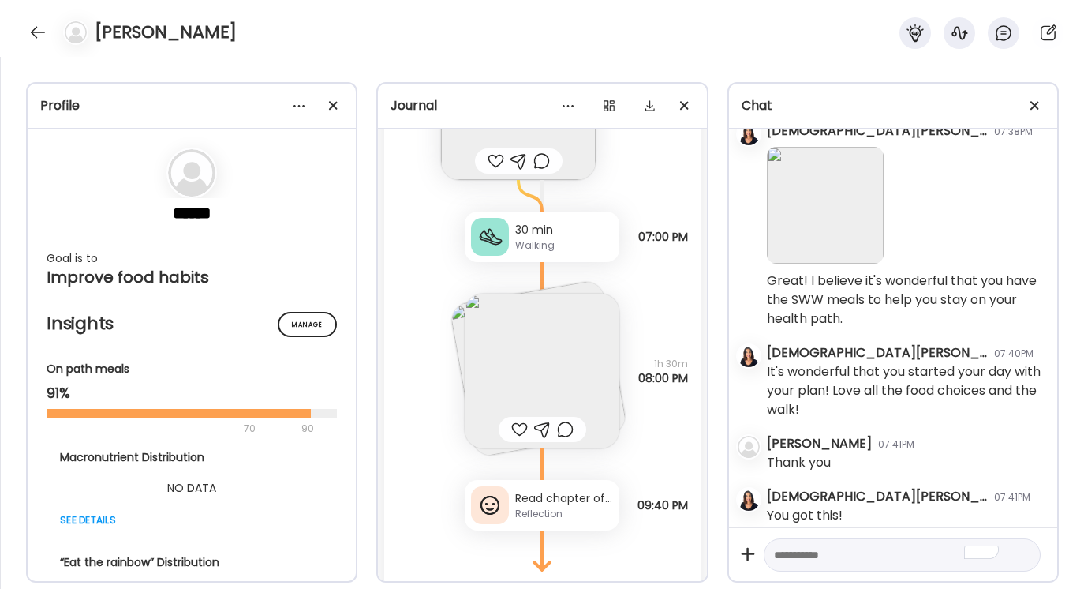
scroll to position [2420, 0]
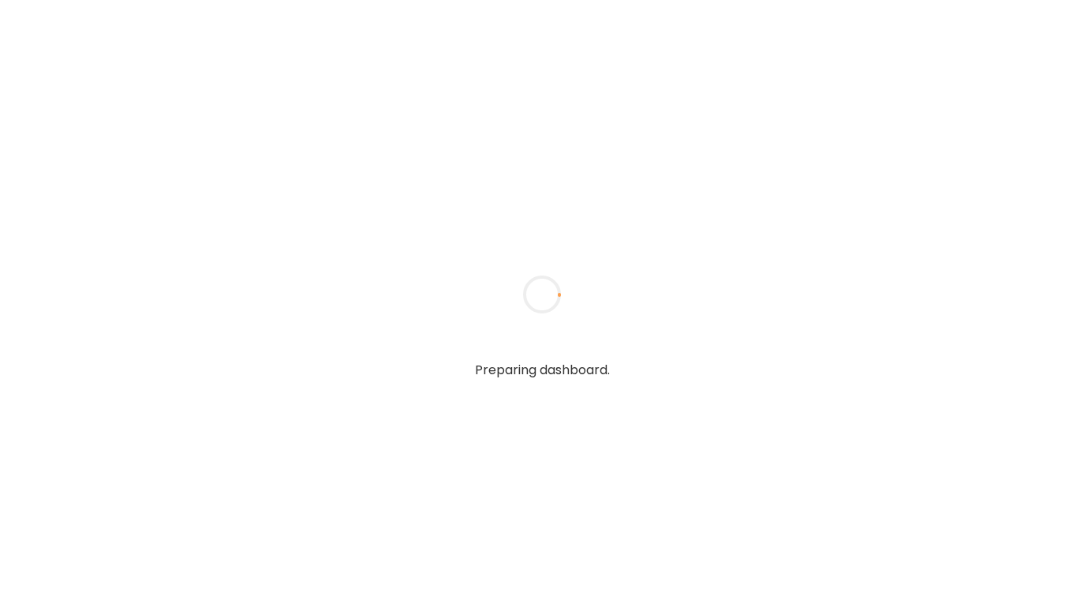
type textarea "**********"
type input "**********"
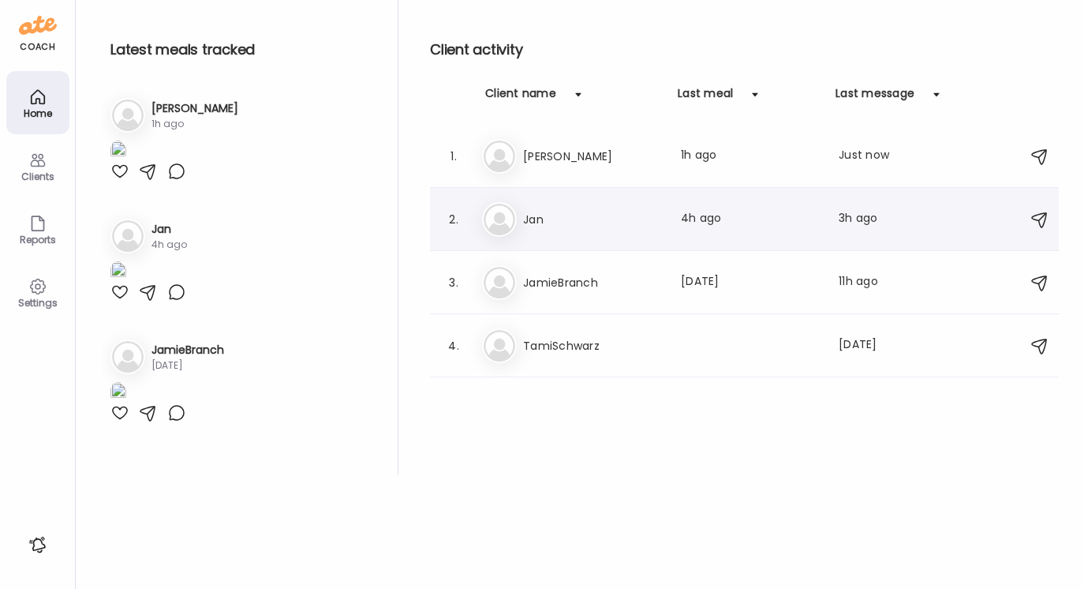
click at [530, 215] on h3 "Jan" at bounding box center [592, 219] width 139 height 19
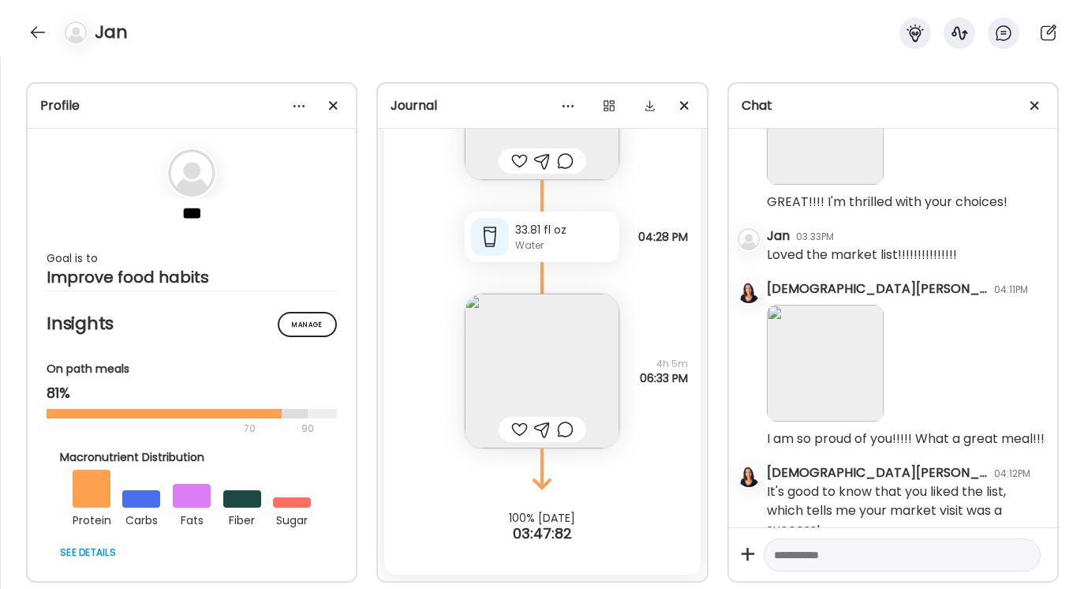
scroll to position [5311, 0]
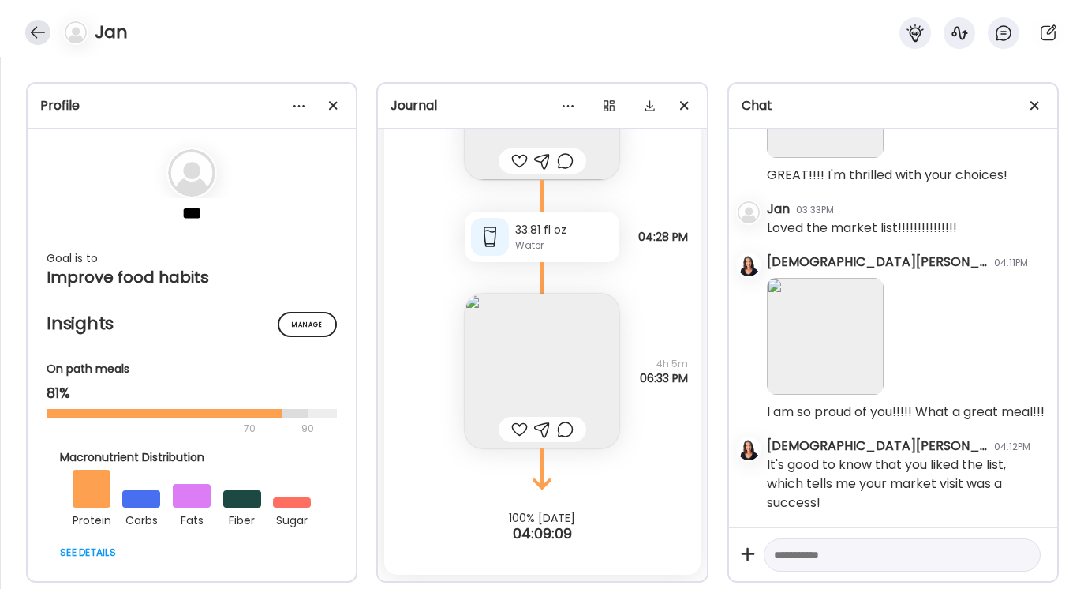
click at [40, 34] on div at bounding box center [37, 32] width 25 height 25
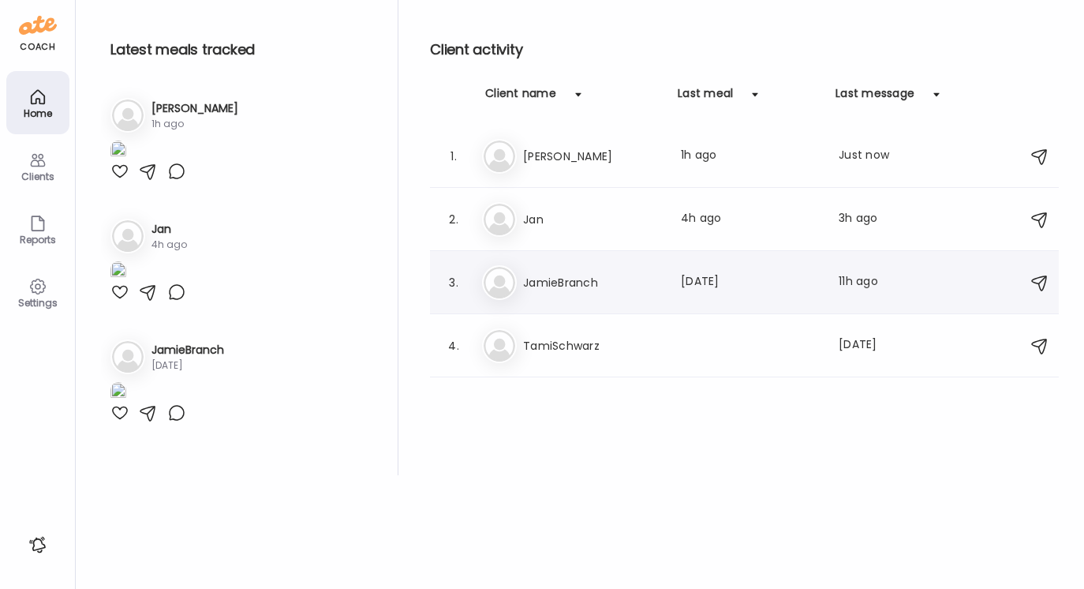
click at [546, 291] on h3 "JamieBranch" at bounding box center [592, 282] width 139 height 19
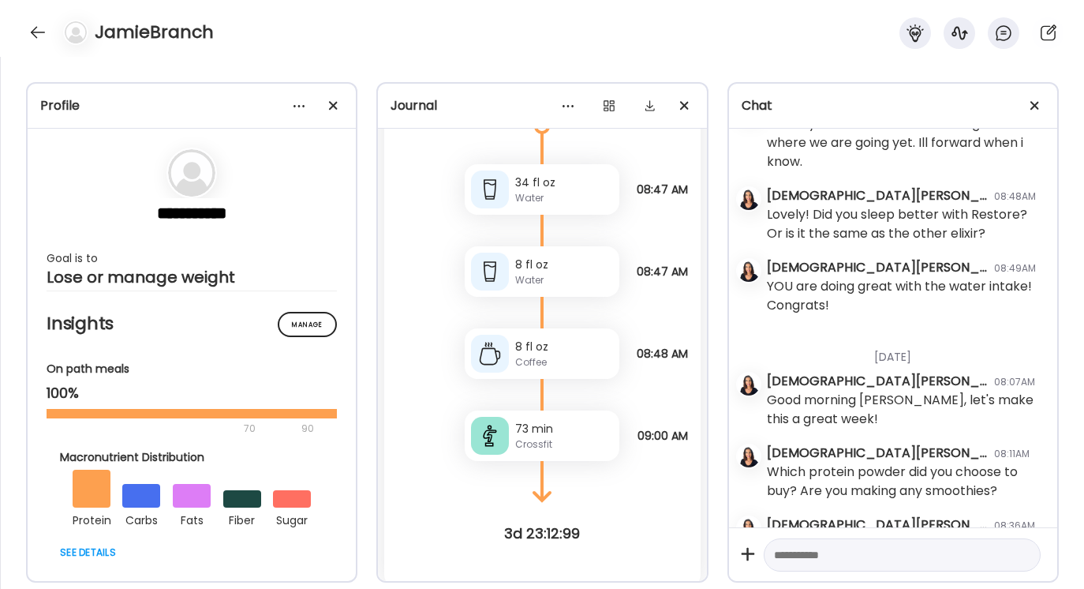
scroll to position [3100, 0]
